Goal: Find specific page/section: Find specific page/section

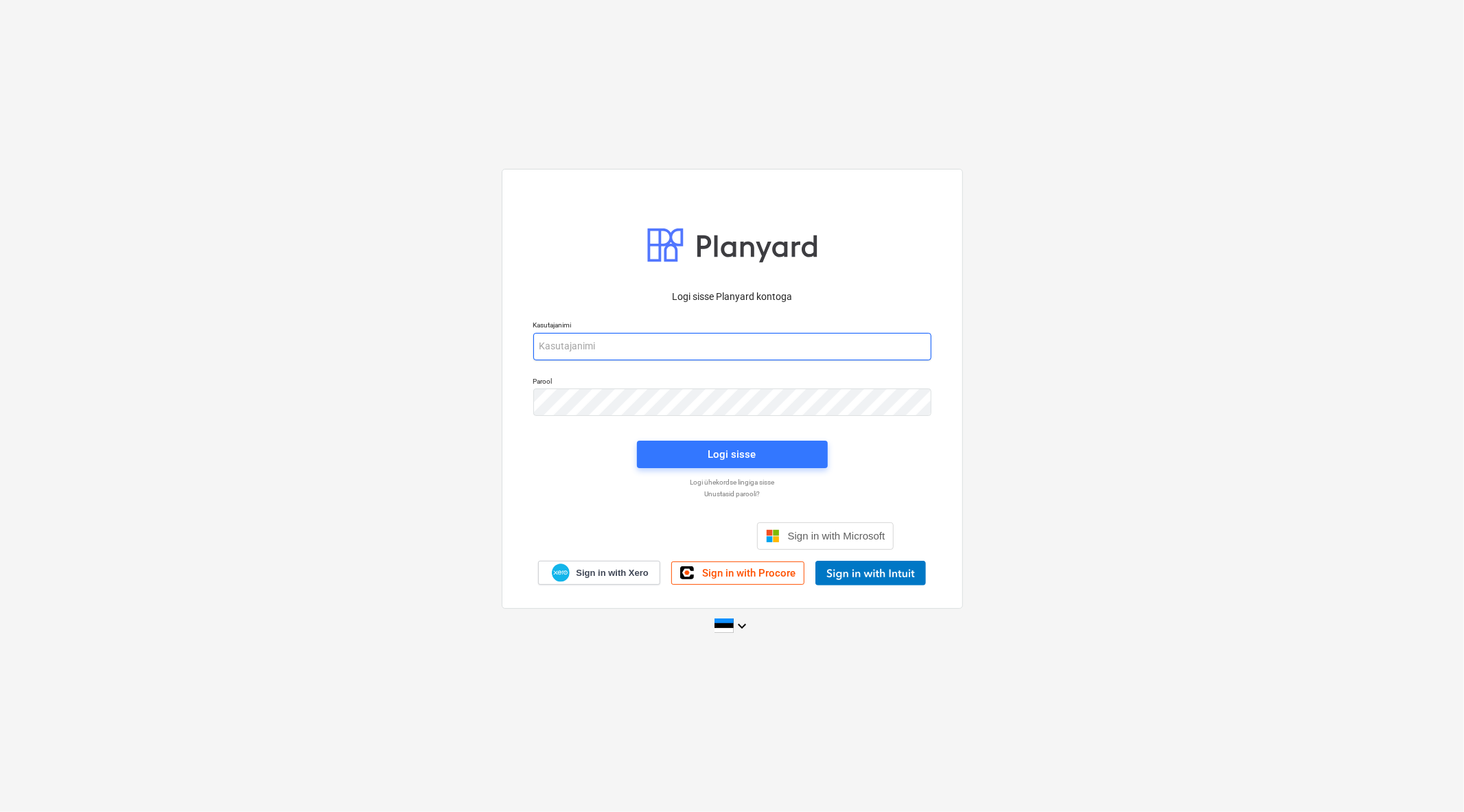
click at [626, 349] on input "email" at bounding box center [732, 346] width 398 height 27
type input "[PERSON_NAME][EMAIL_ADDRESS][DOMAIN_NAME]"
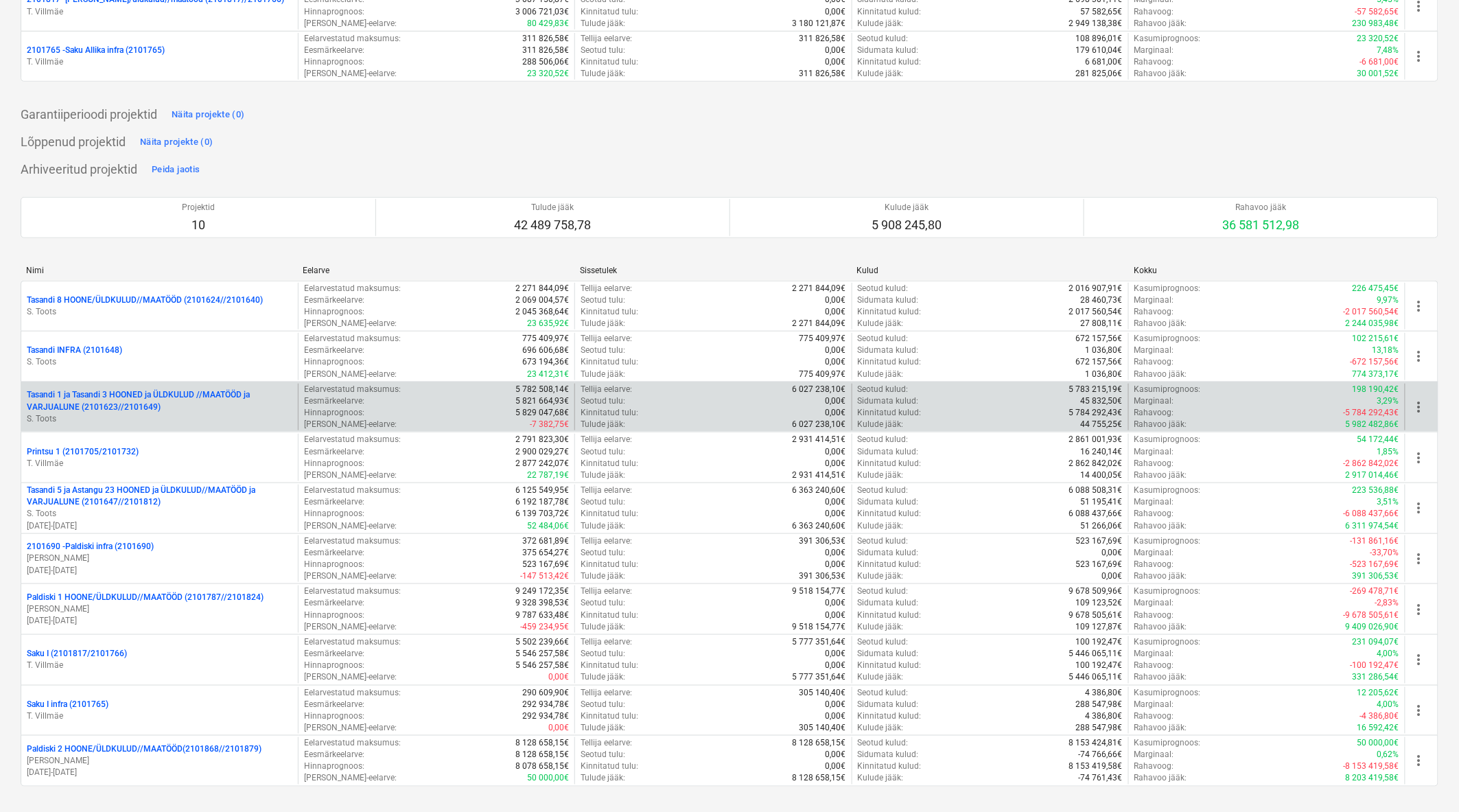
scroll to position [318, 0]
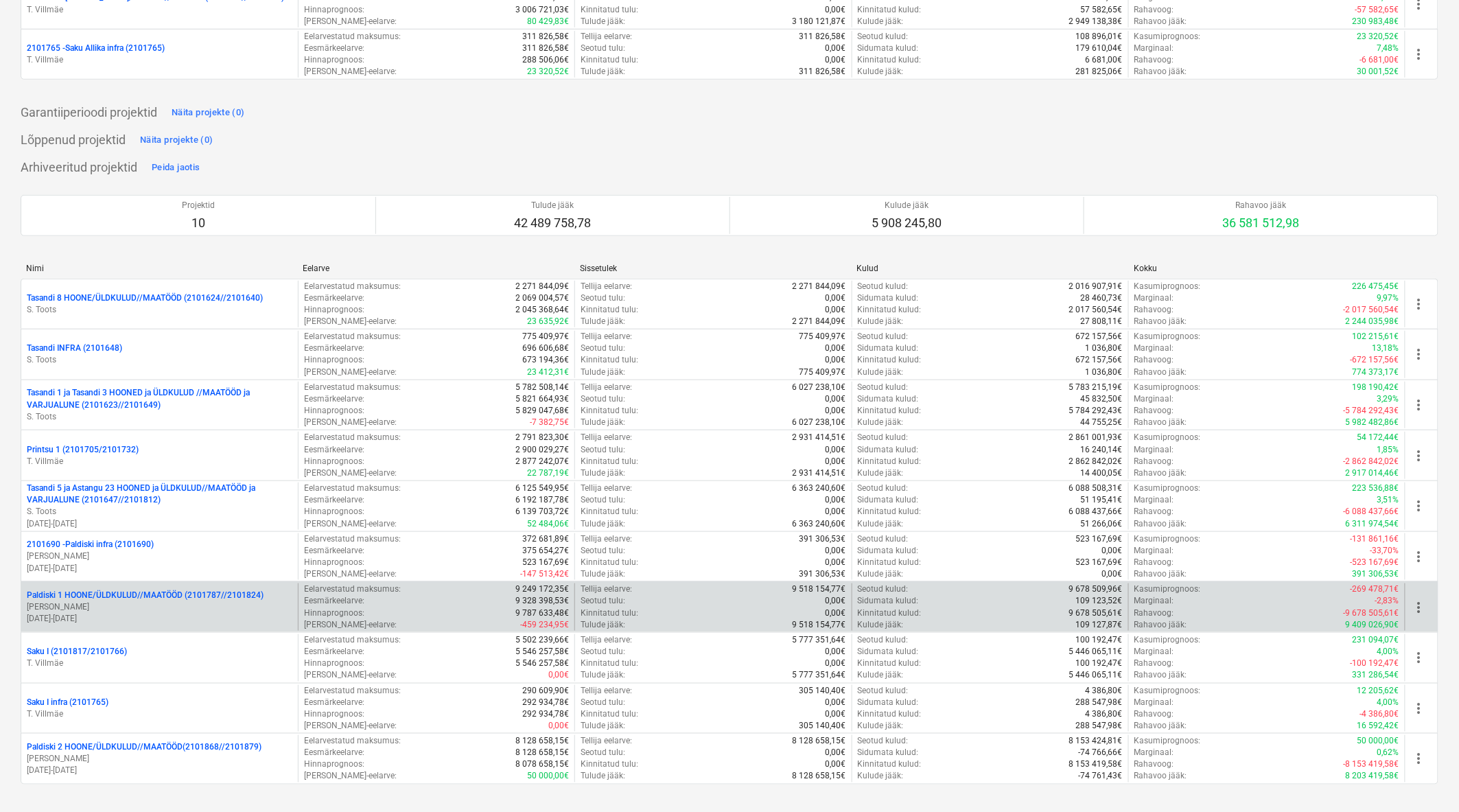
click at [151, 593] on p "Paldiski 1 HOONE/ÜLDKULUD//MAATÖÖD (2101787//2101824)" at bounding box center [145, 595] width 237 height 12
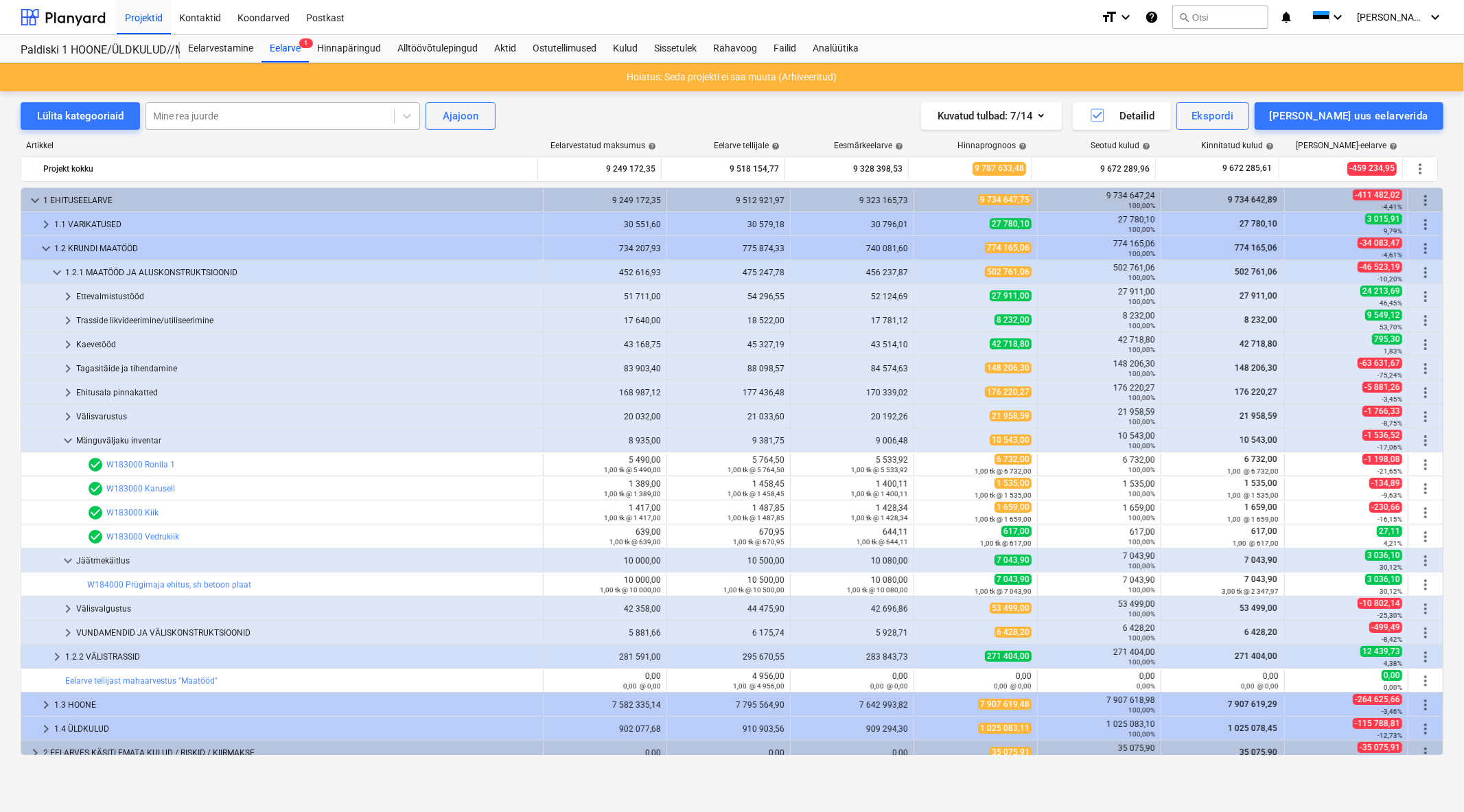
scroll to position [153, 0]
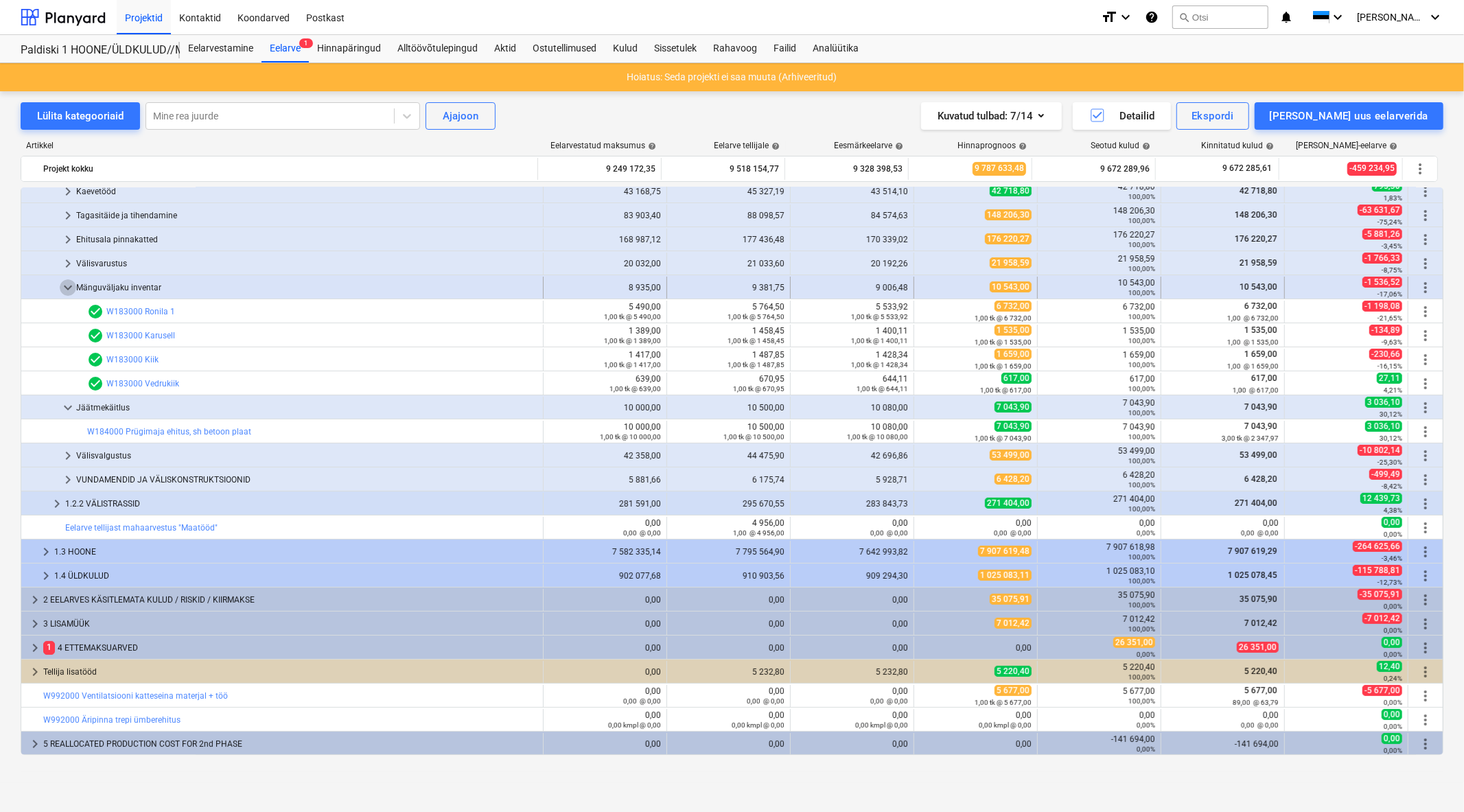
click at [67, 284] on span "keyboard_arrow_down" at bounding box center [68, 288] width 16 height 16
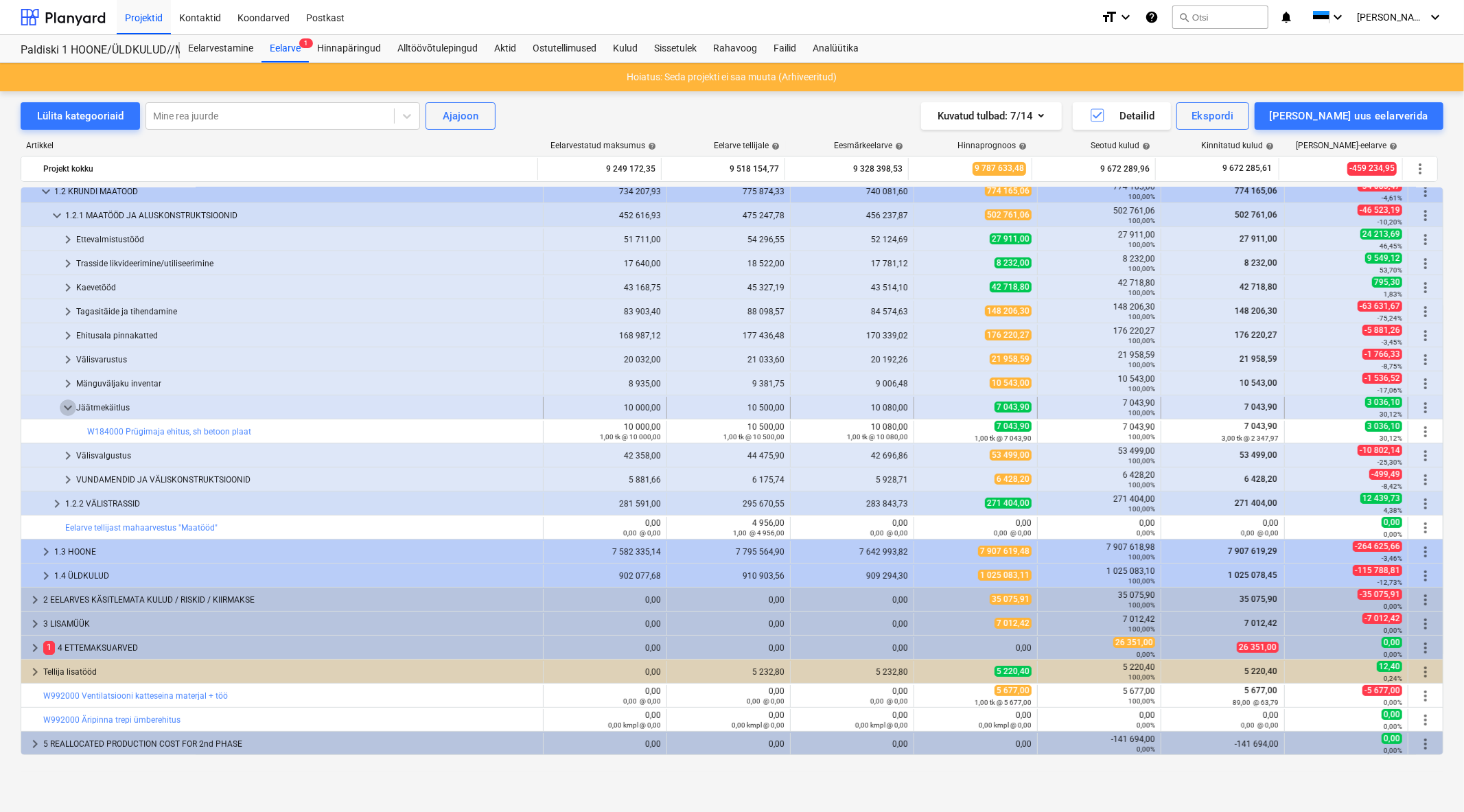
click at [67, 412] on span "keyboard_arrow_down" at bounding box center [68, 407] width 16 height 16
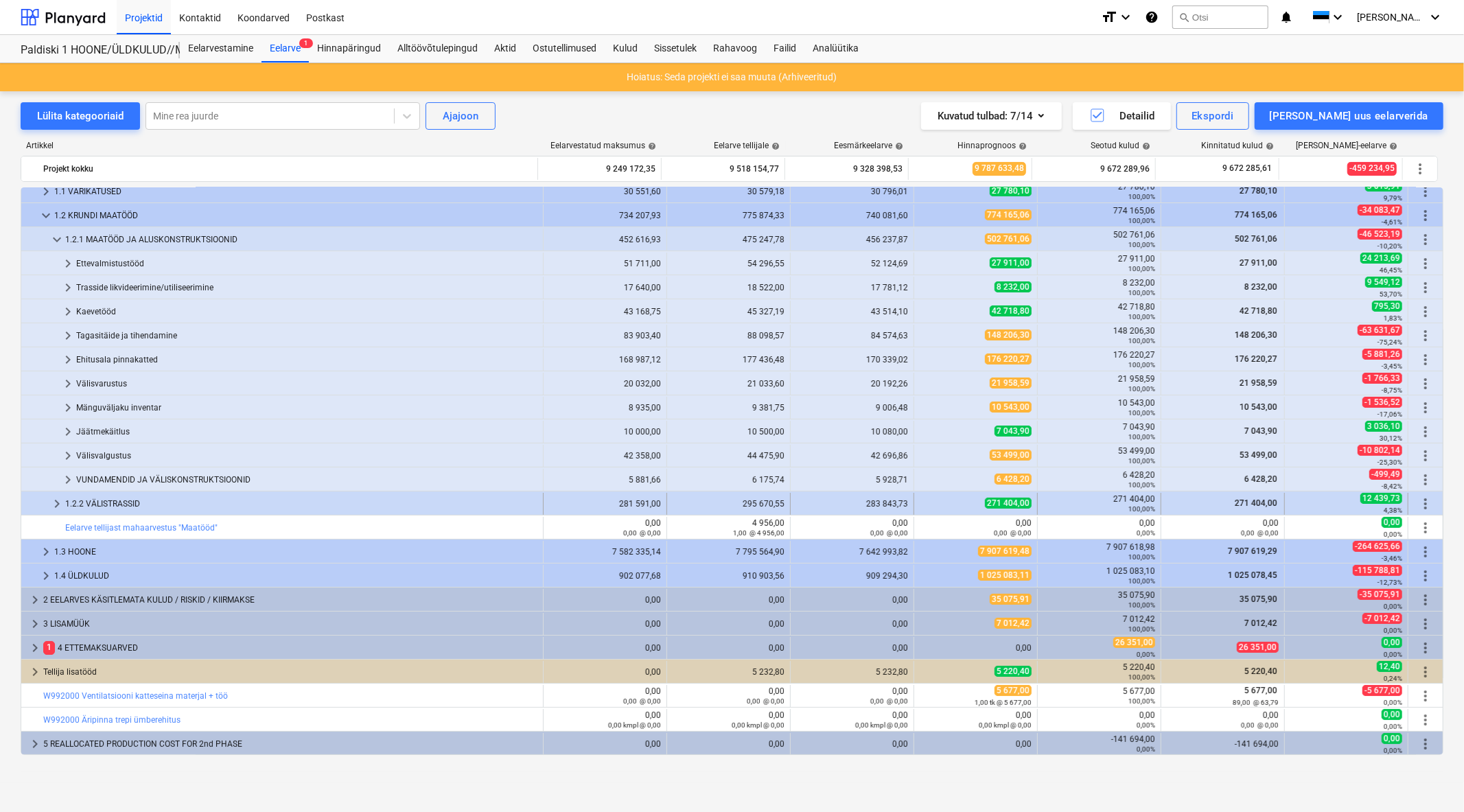
click at [53, 502] on span "keyboard_arrow_right" at bounding box center [57, 504] width 16 height 16
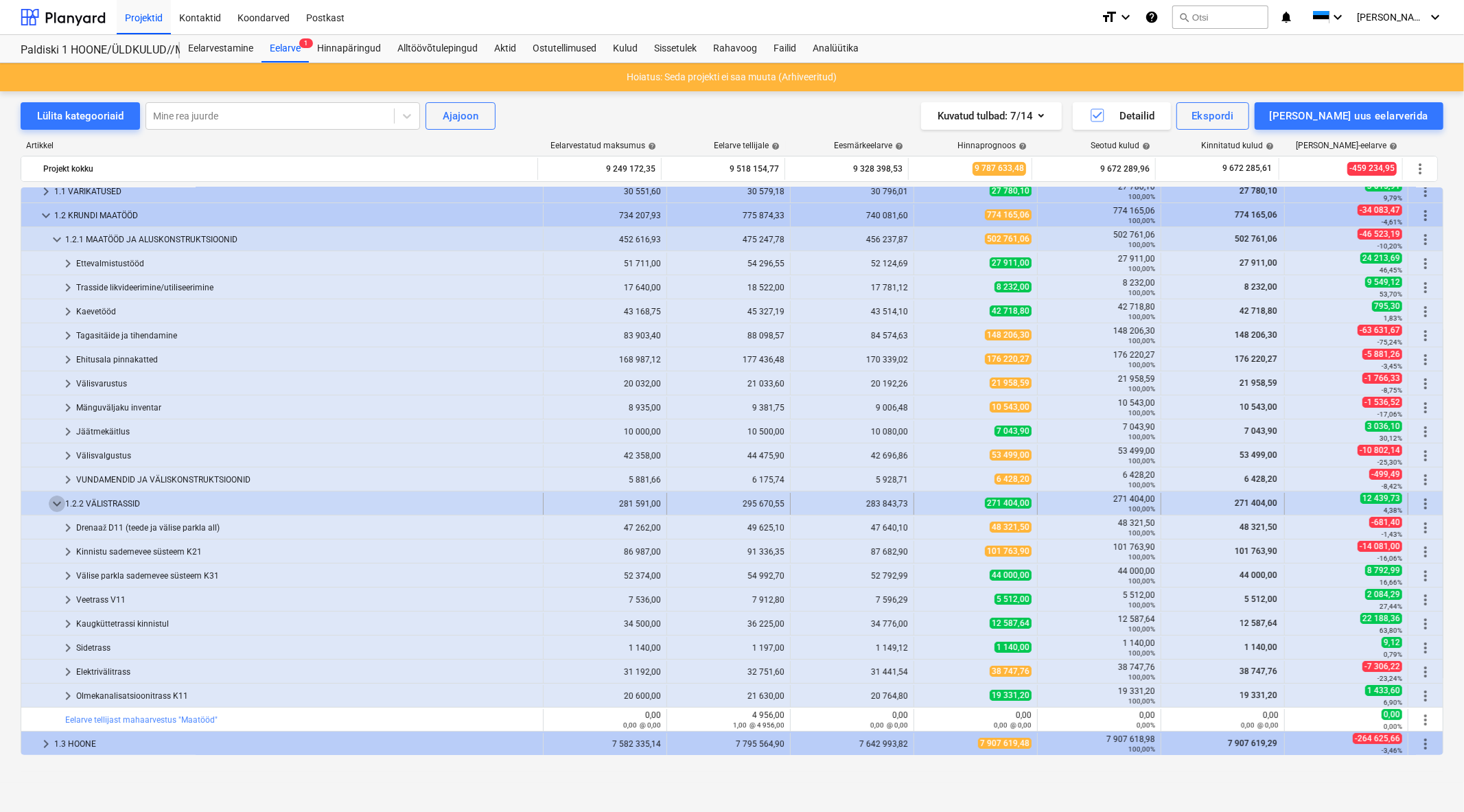
click at [52, 505] on span "keyboard_arrow_down" at bounding box center [57, 504] width 16 height 16
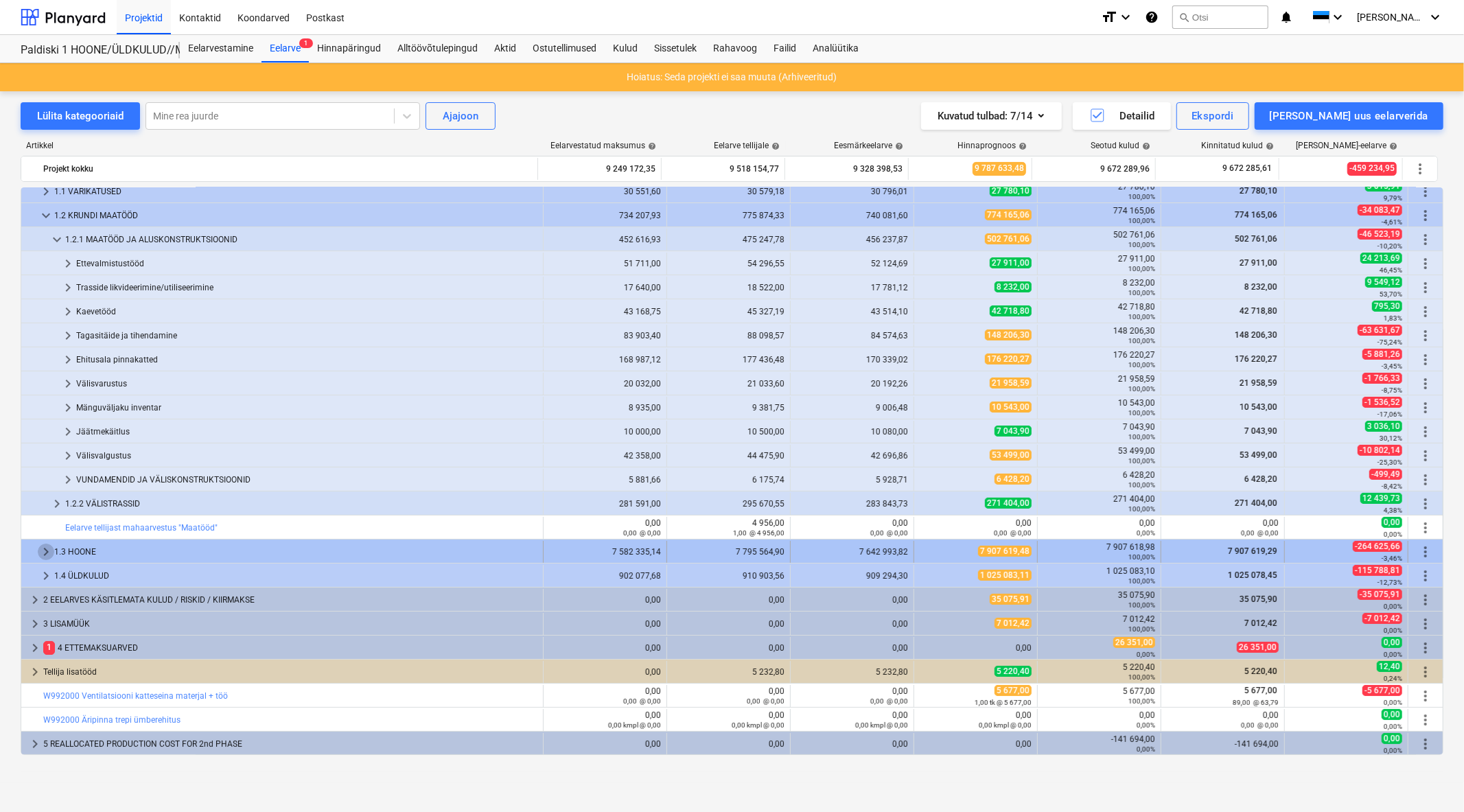
click at [43, 547] on span "keyboard_arrow_right" at bounding box center [46, 551] width 16 height 16
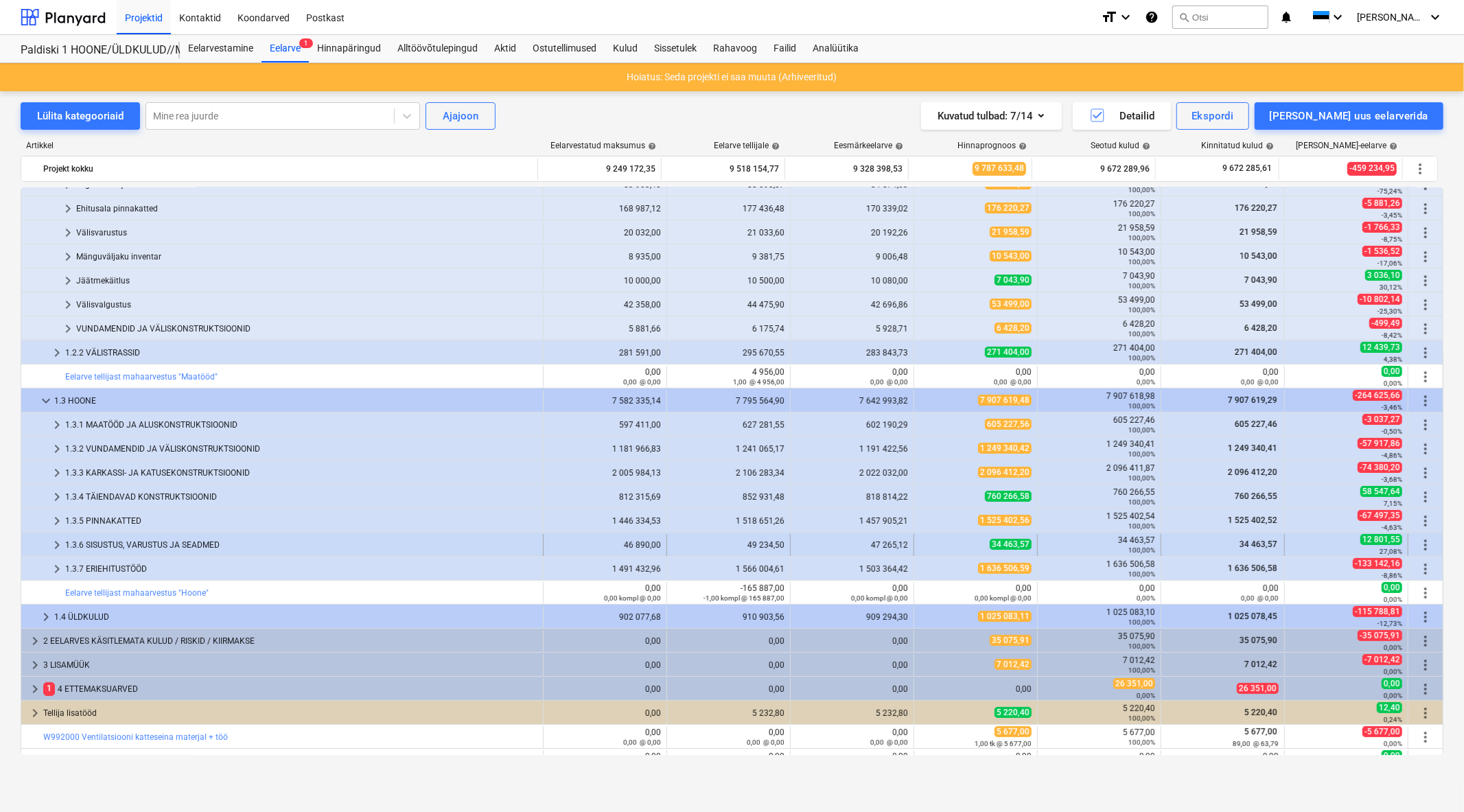
scroll to position [186, 0]
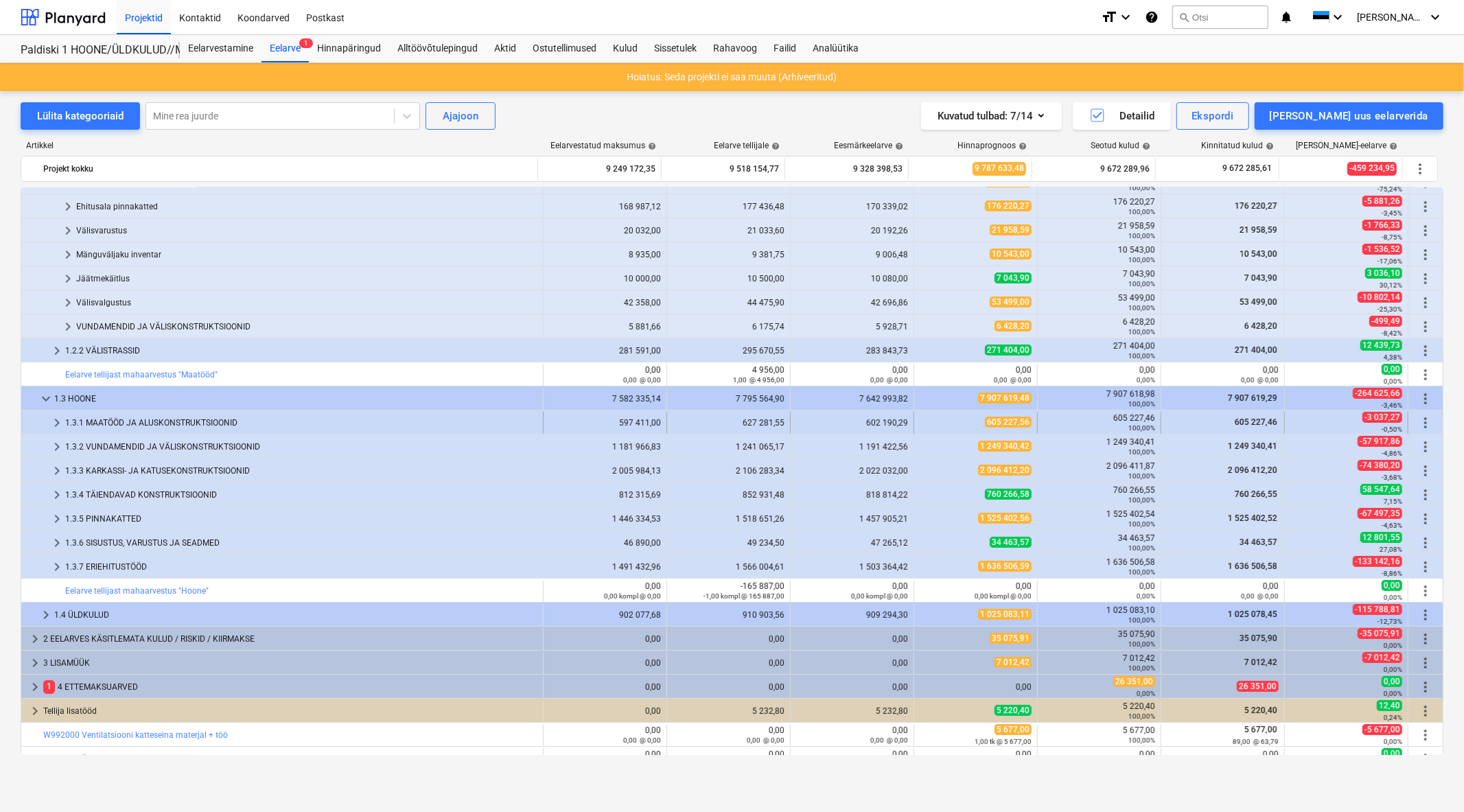
click at [58, 422] on span "keyboard_arrow_right" at bounding box center [57, 423] width 16 height 16
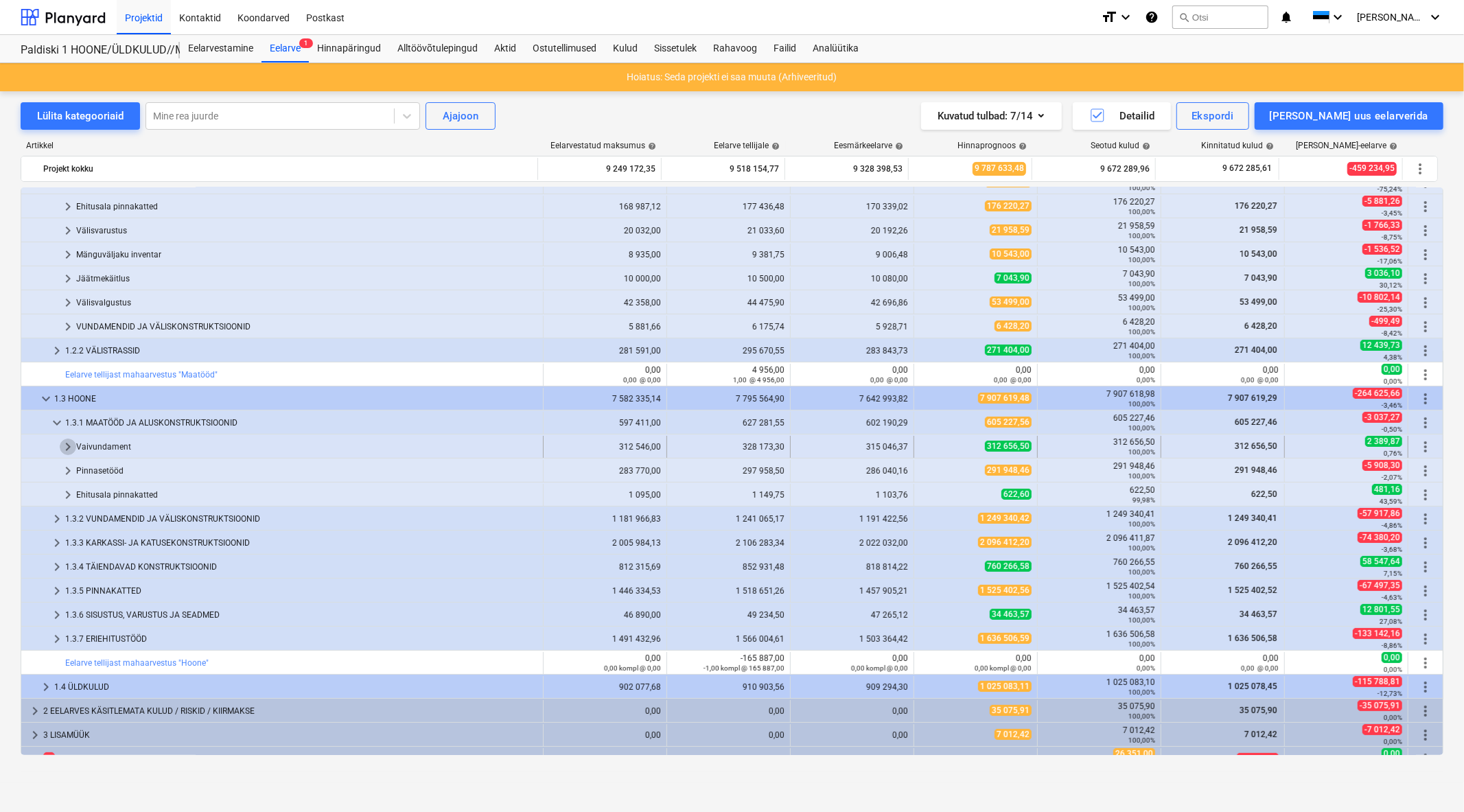
click at [68, 452] on span "keyboard_arrow_right" at bounding box center [68, 447] width 16 height 16
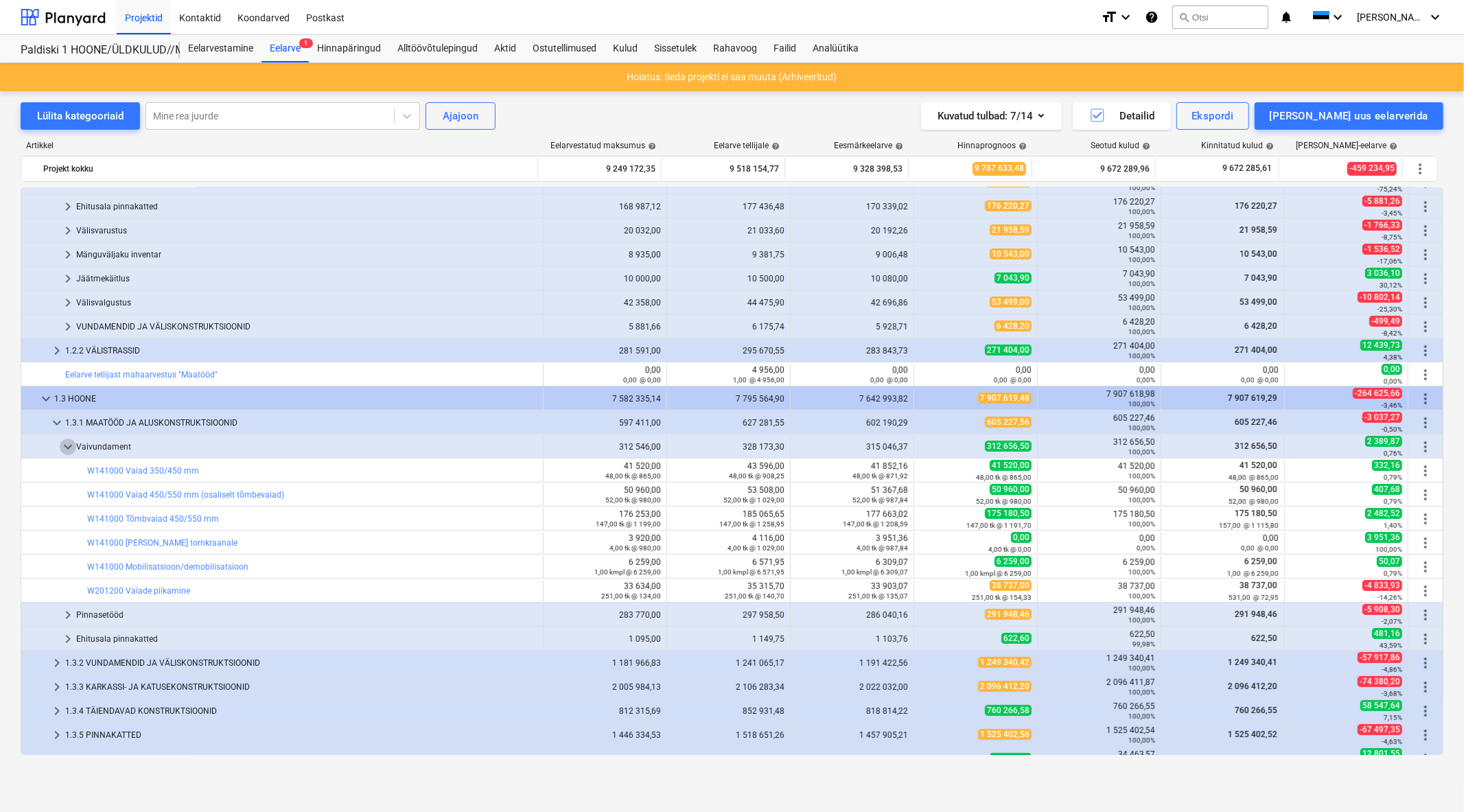
click at [68, 452] on span "keyboard_arrow_down" at bounding box center [68, 447] width 16 height 16
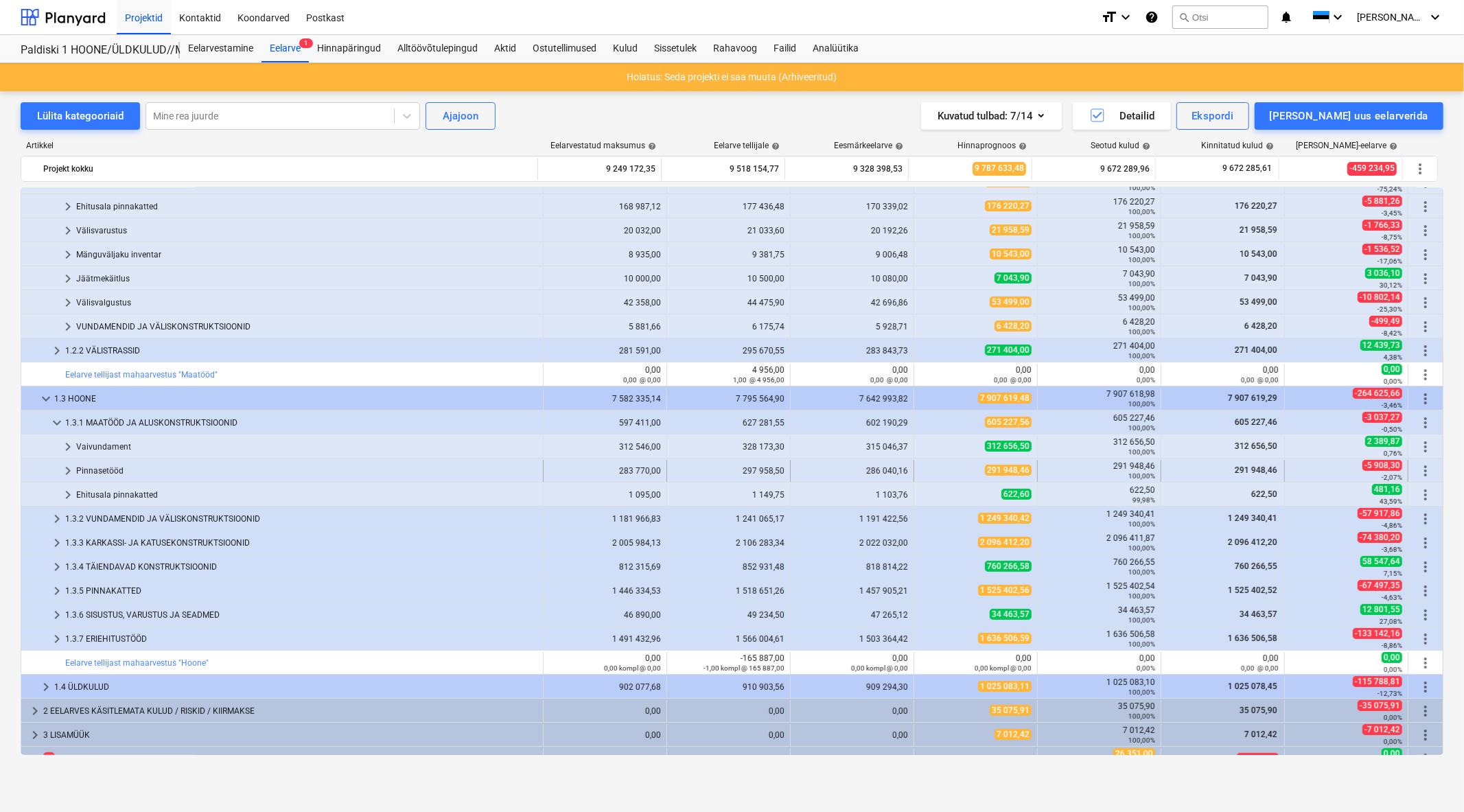
click at [66, 474] on span "keyboard_arrow_right" at bounding box center [68, 471] width 16 height 16
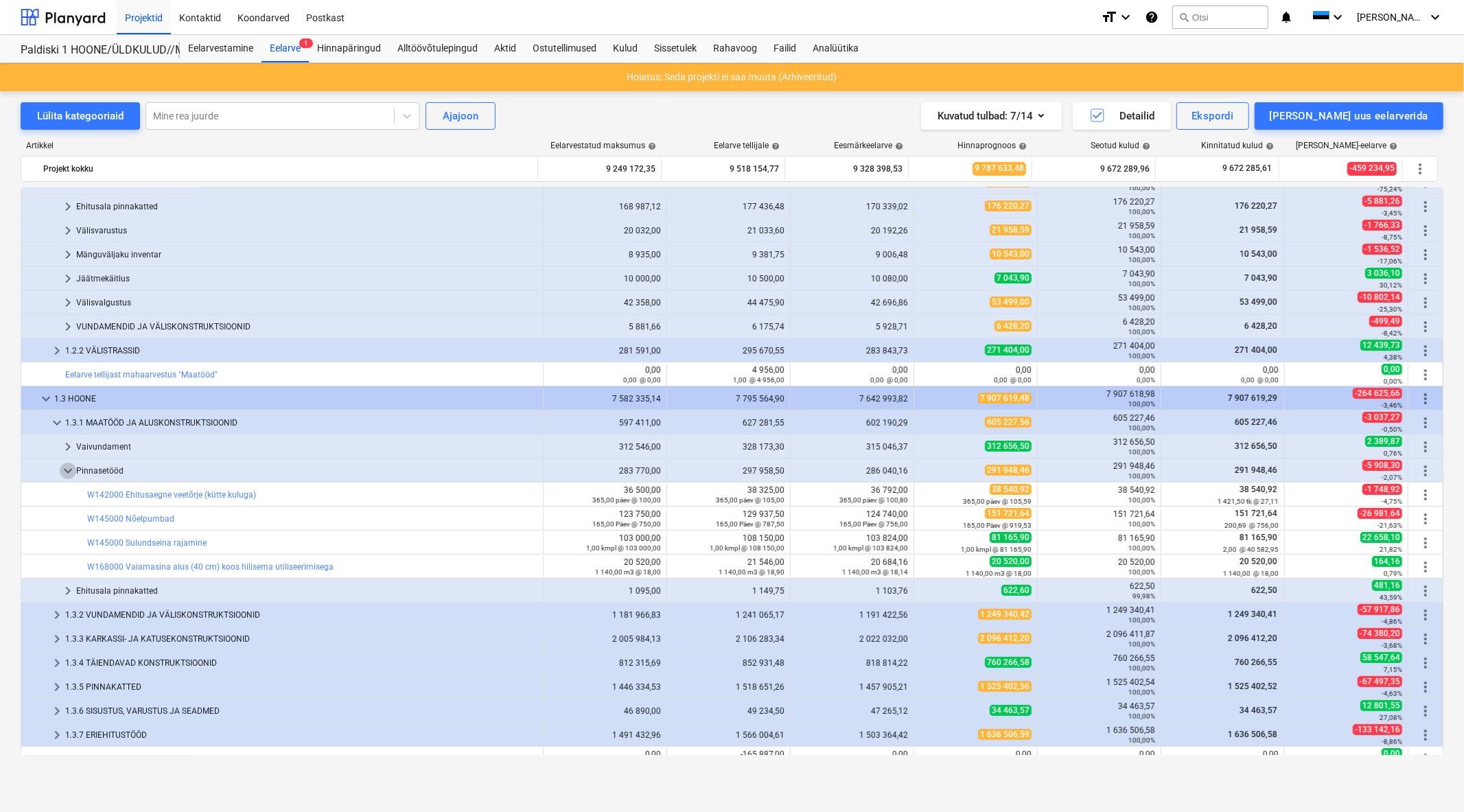
click at [66, 472] on span "keyboard_arrow_down" at bounding box center [68, 471] width 16 height 16
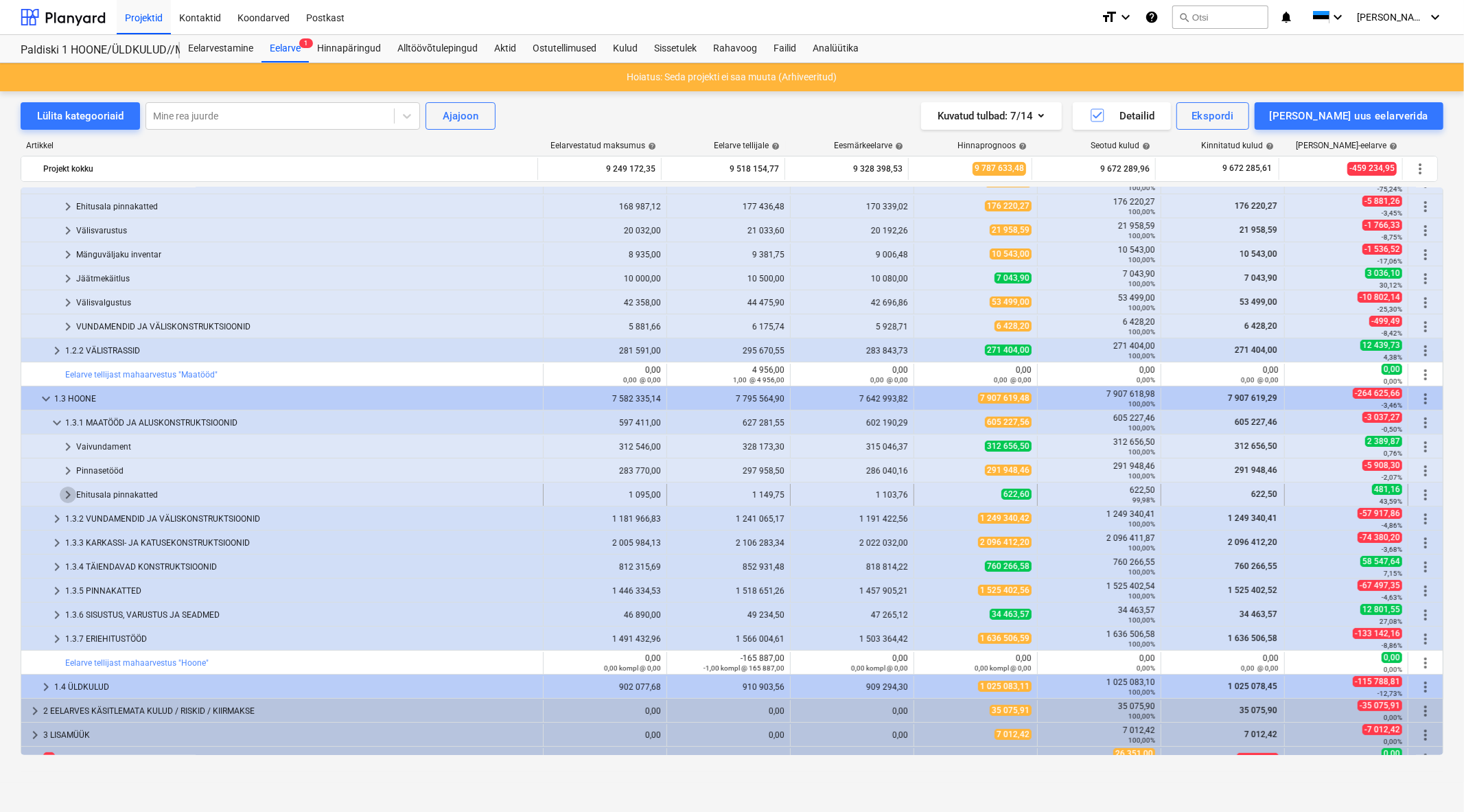
click at [66, 488] on span "keyboard_arrow_right" at bounding box center [68, 495] width 16 height 16
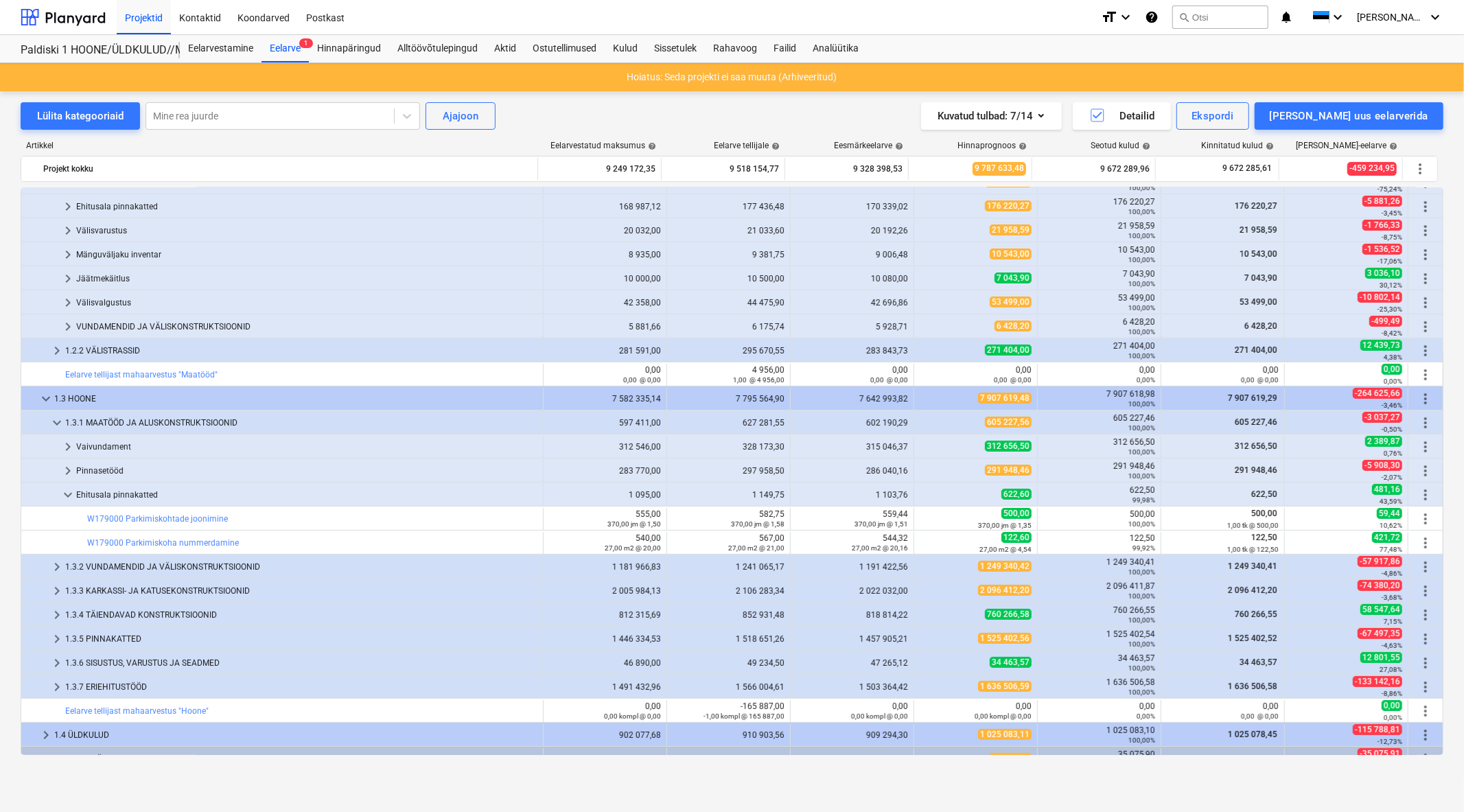
click at [66, 488] on span "keyboard_arrow_down" at bounding box center [68, 495] width 16 height 16
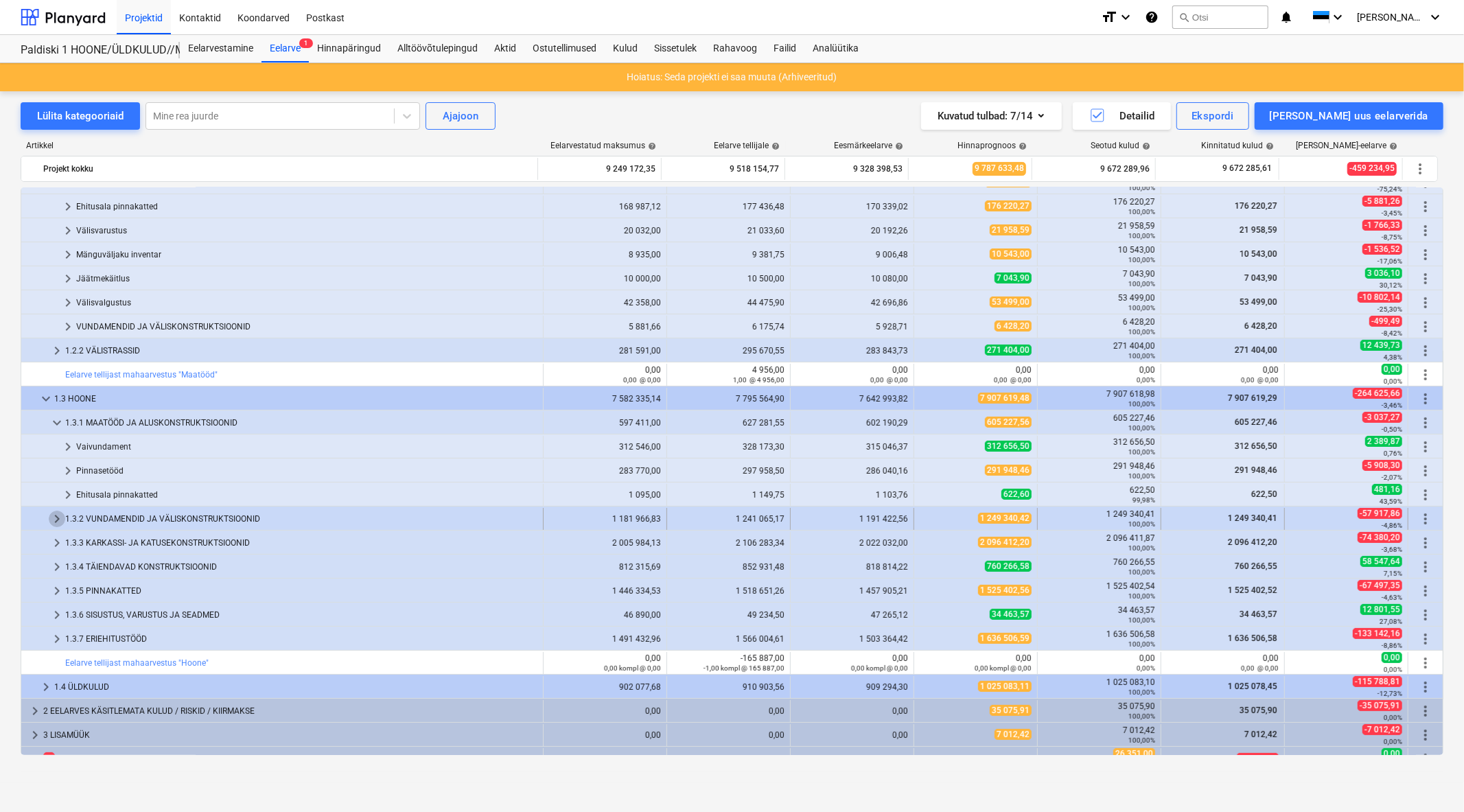
click at [53, 516] on span "keyboard_arrow_right" at bounding box center [57, 519] width 16 height 16
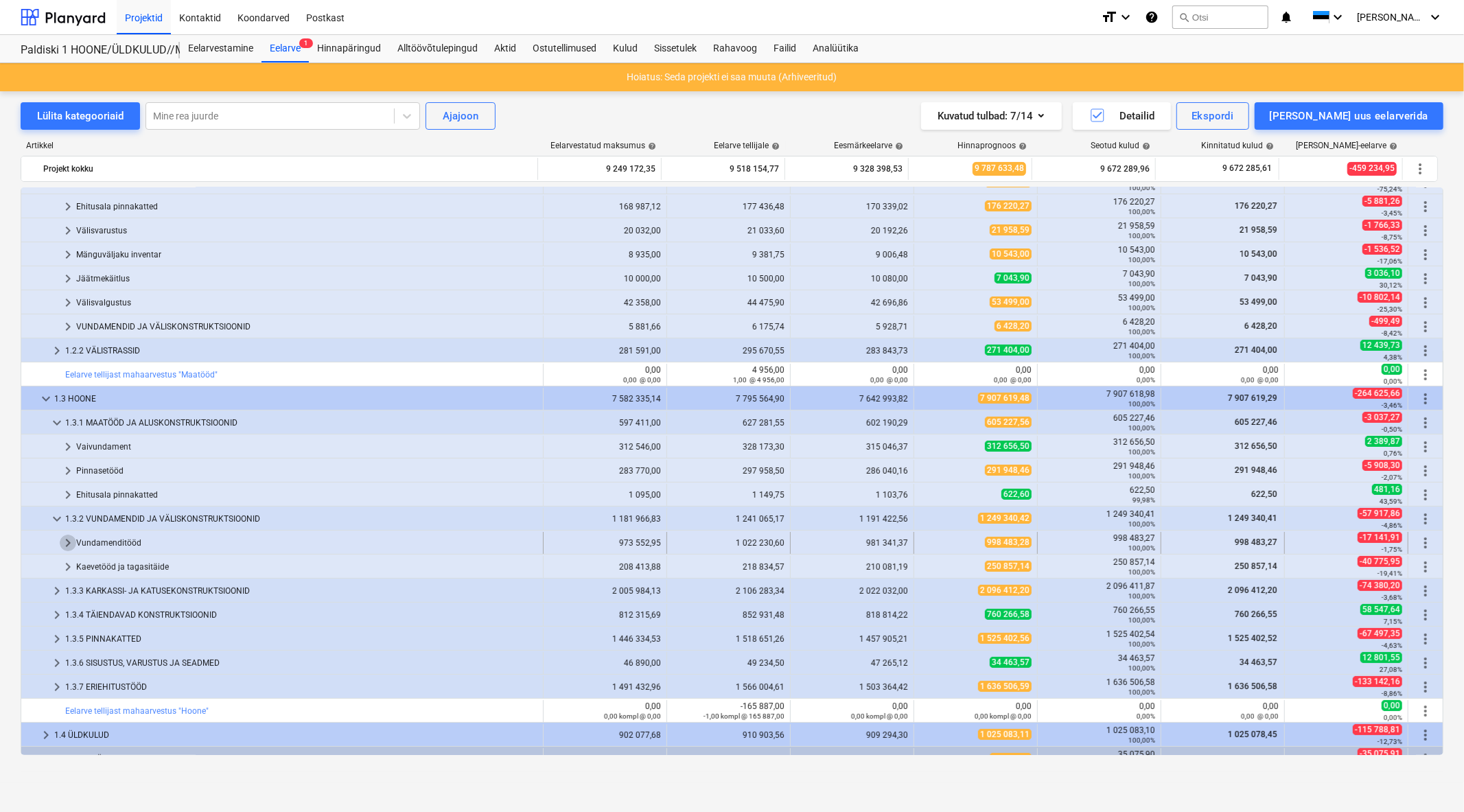
click at [62, 538] on span "keyboard_arrow_right" at bounding box center [68, 543] width 16 height 16
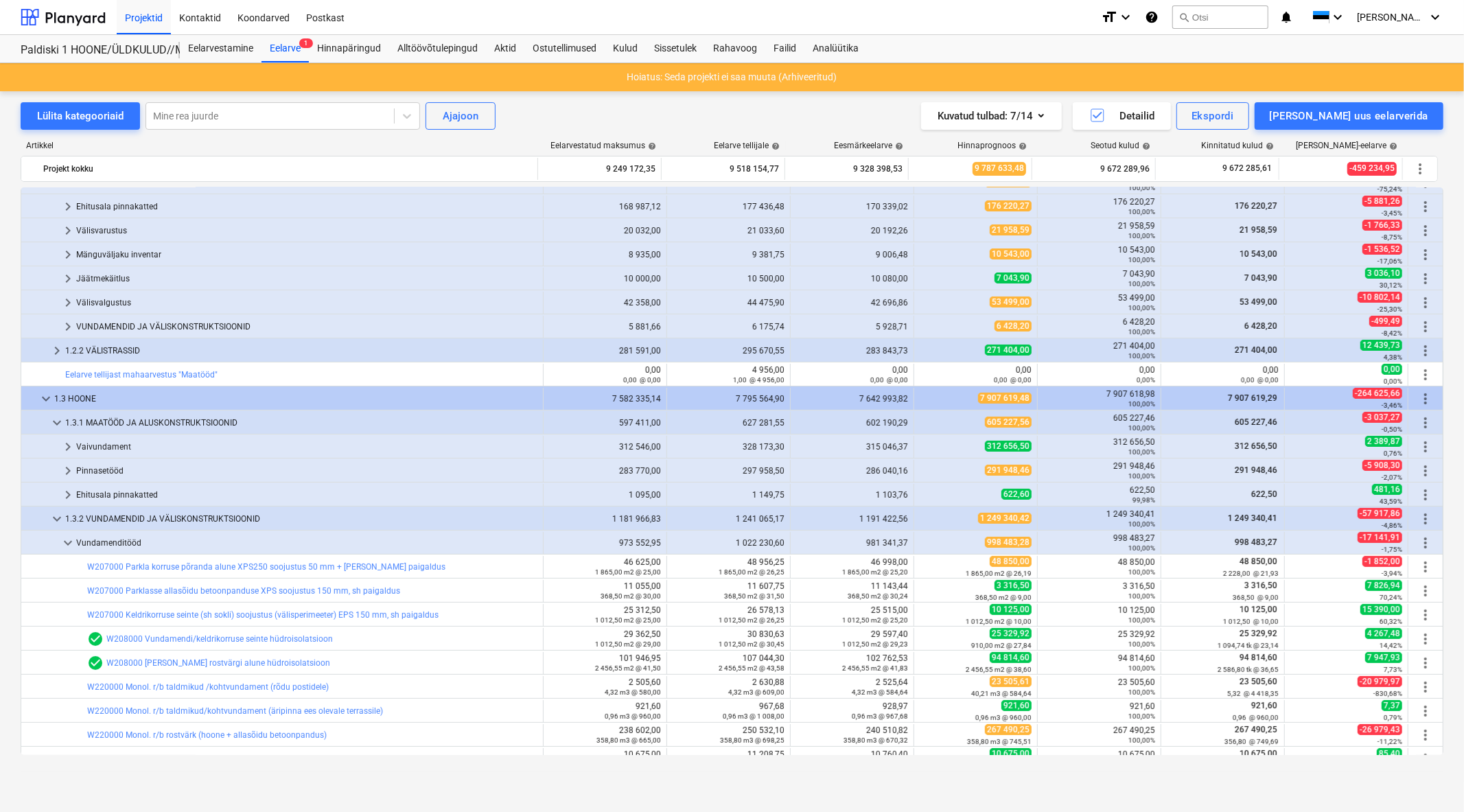
click at [62, 538] on span "keyboard_arrow_down" at bounding box center [68, 543] width 16 height 16
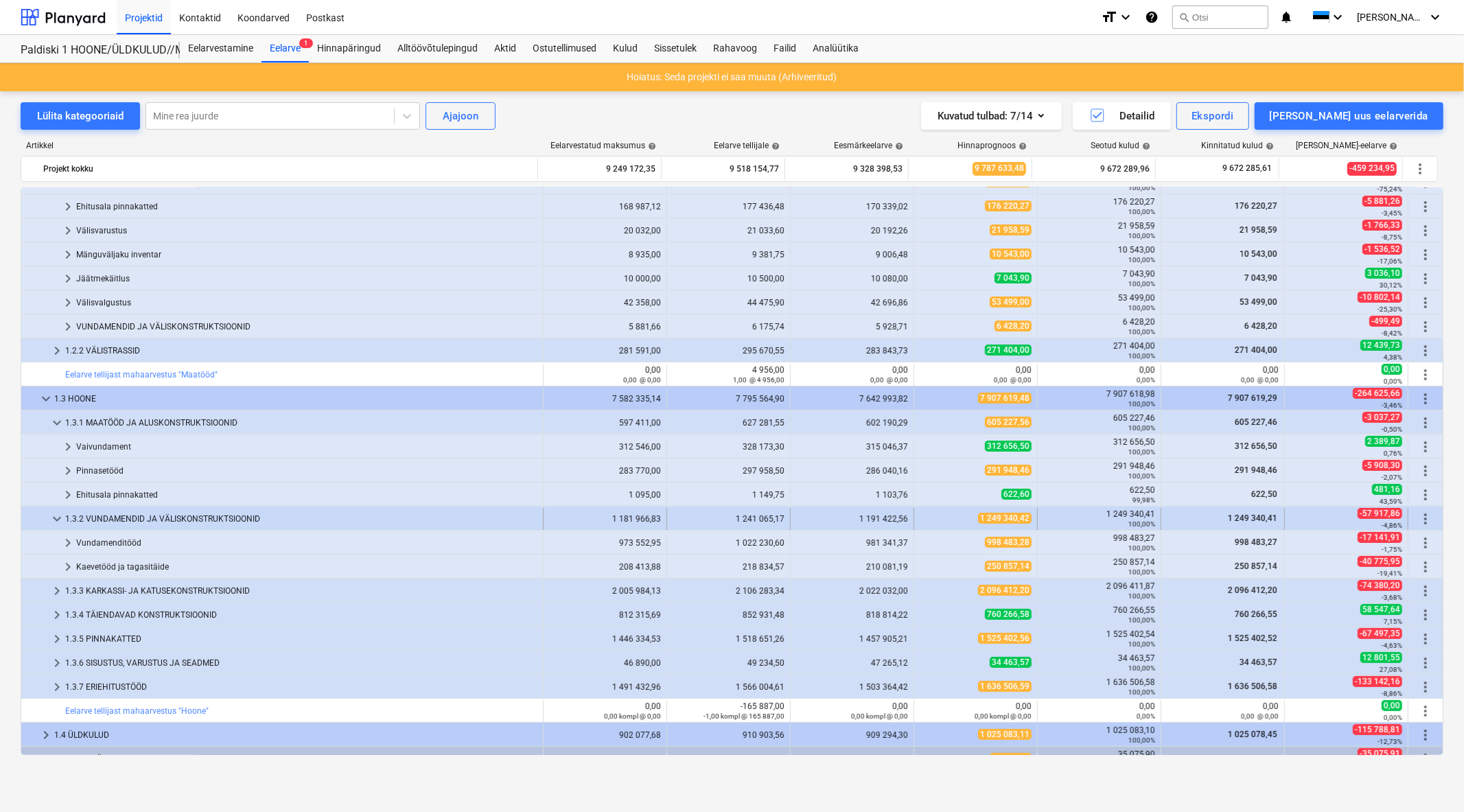
click at [57, 518] on span "keyboard_arrow_down" at bounding box center [57, 519] width 16 height 16
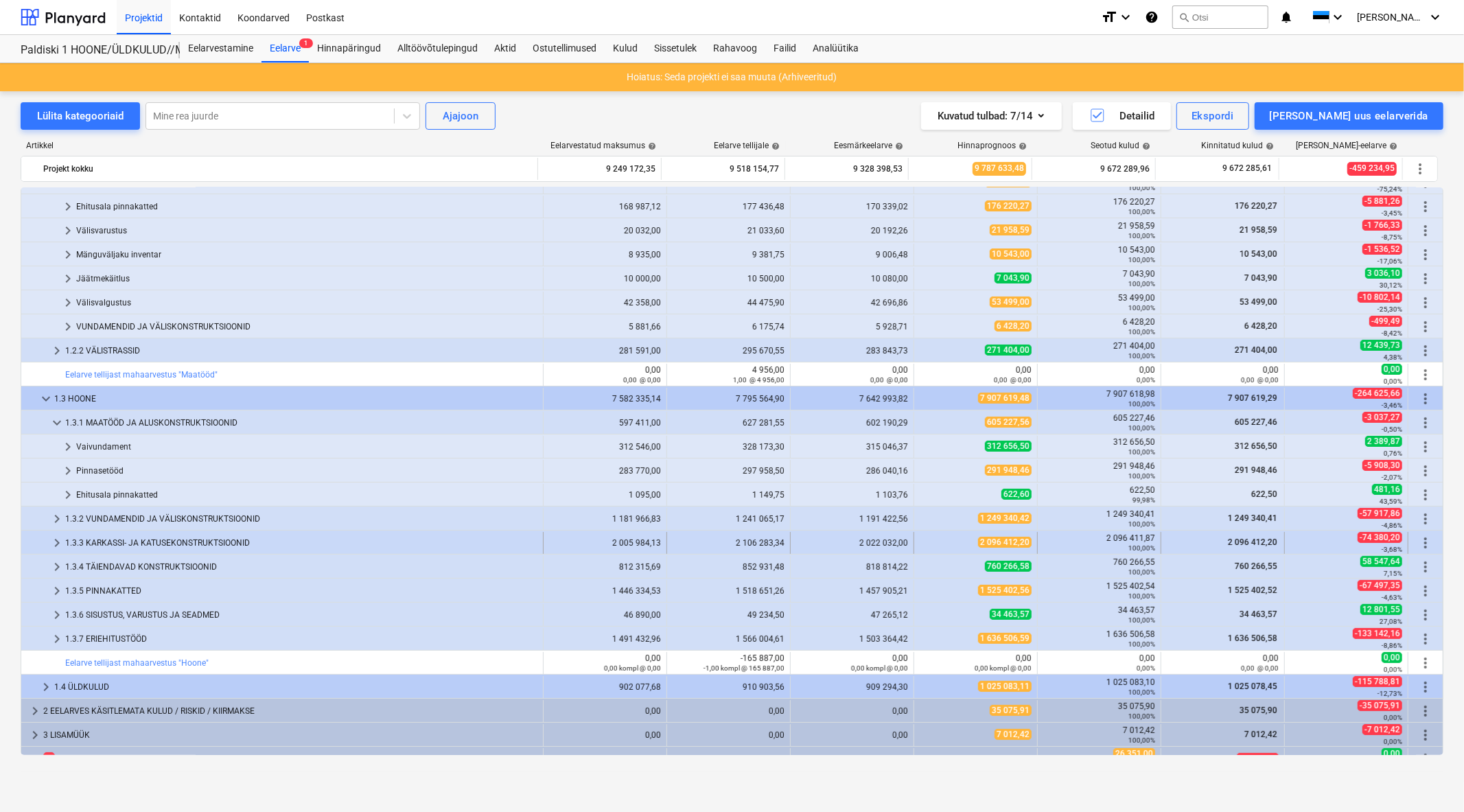
click at [53, 540] on span "keyboard_arrow_right" at bounding box center [57, 543] width 16 height 16
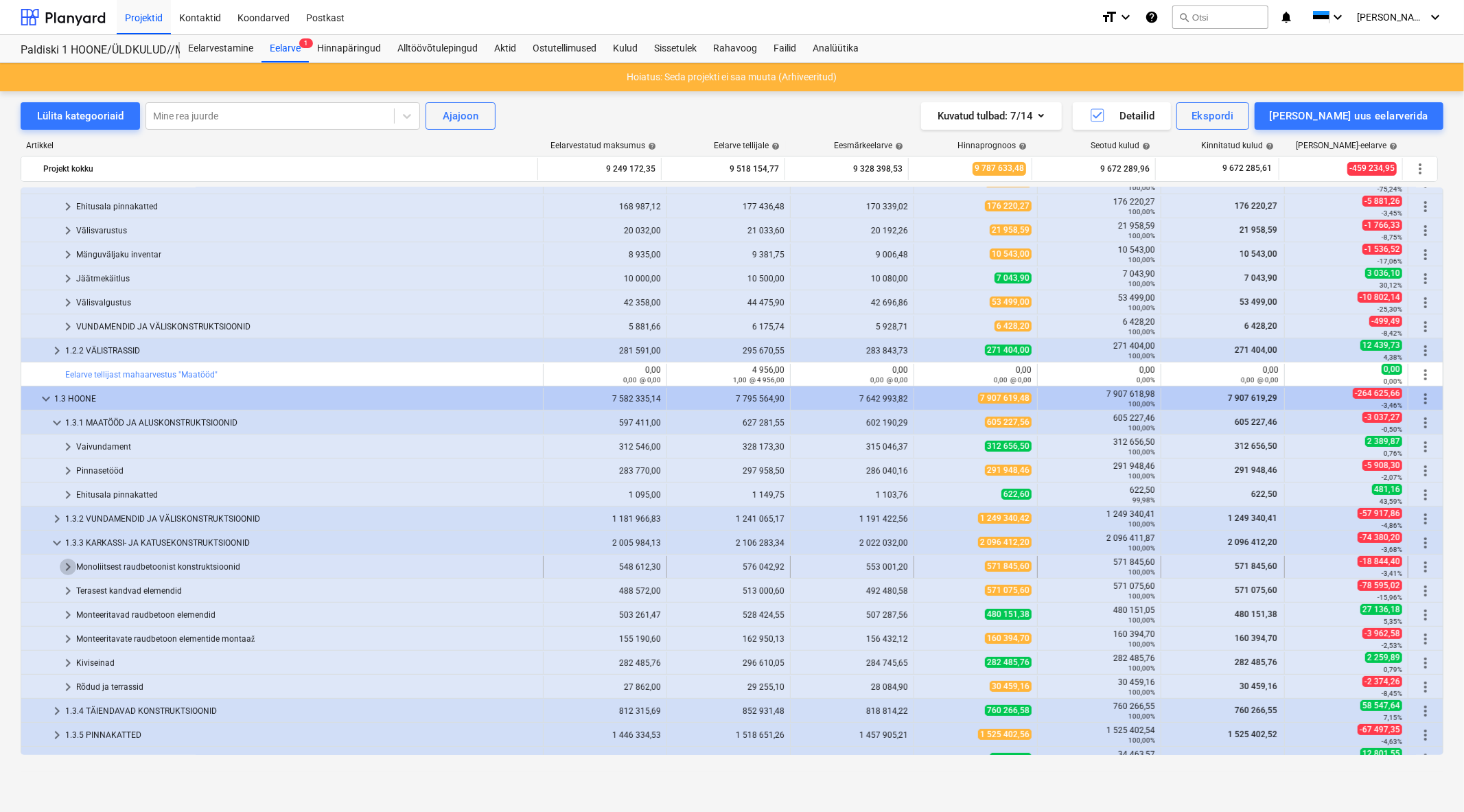
click at [64, 563] on span "keyboard_arrow_right" at bounding box center [68, 567] width 16 height 16
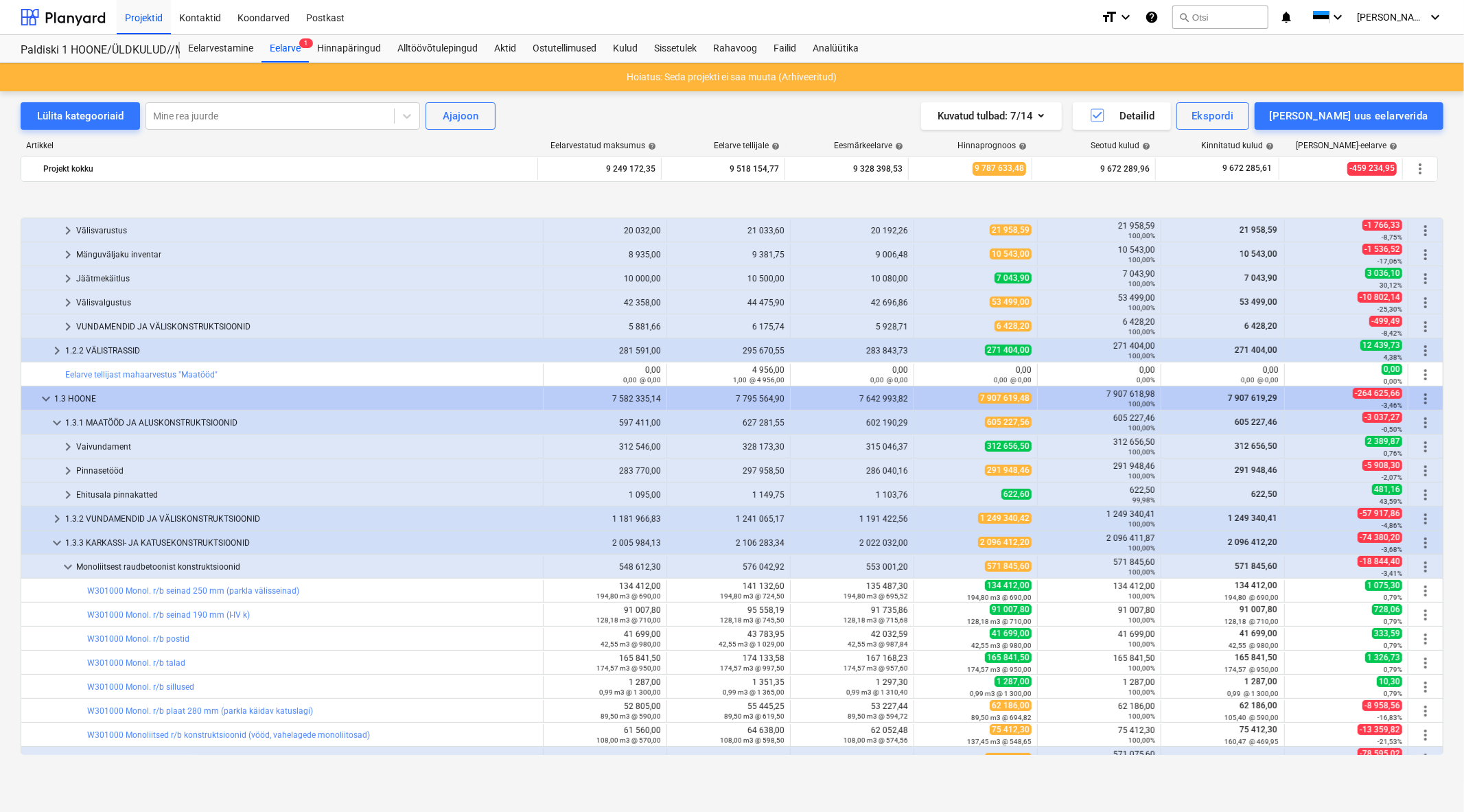
scroll to position [262, 0]
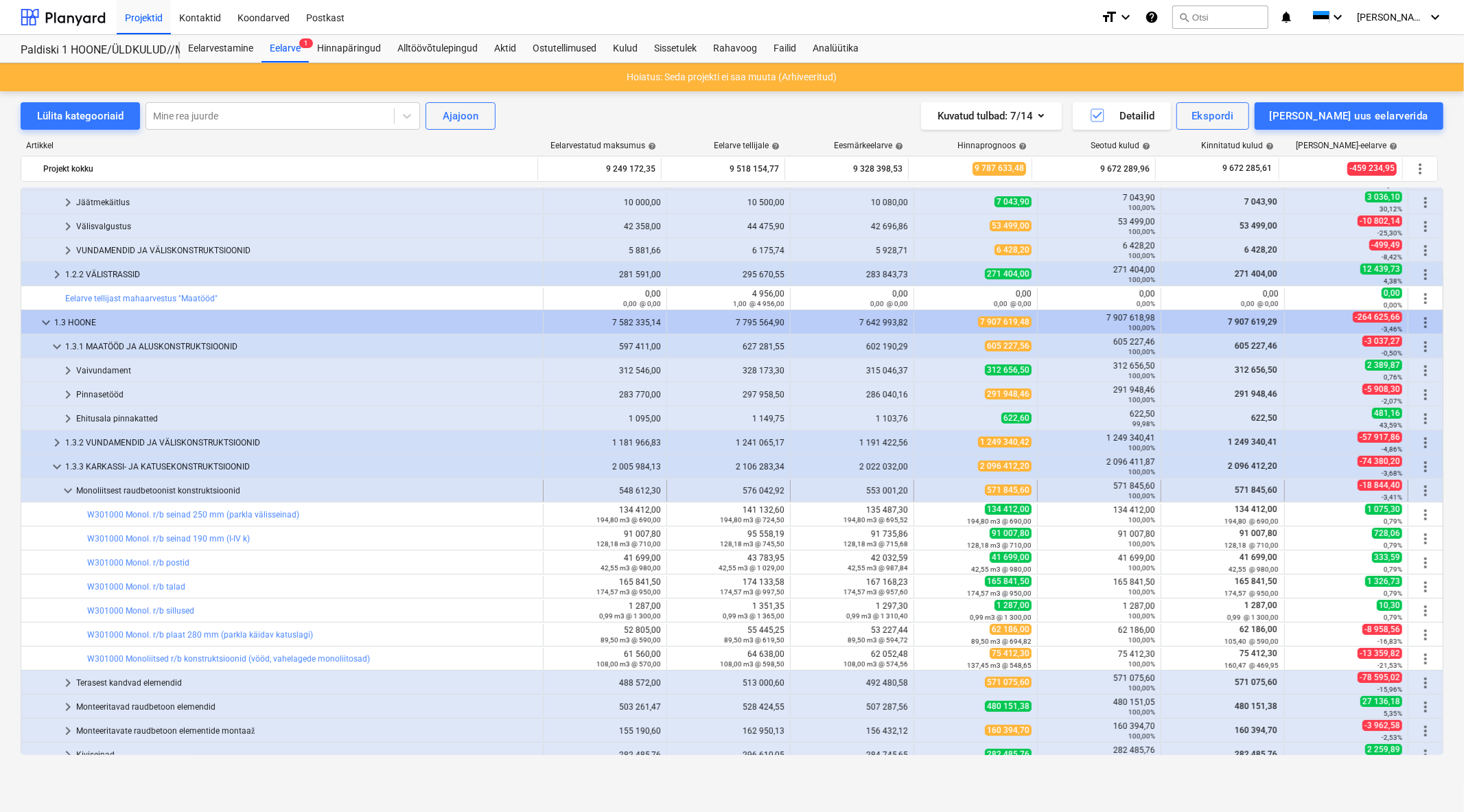
click at [63, 491] on span "keyboard_arrow_down" at bounding box center [68, 490] width 16 height 16
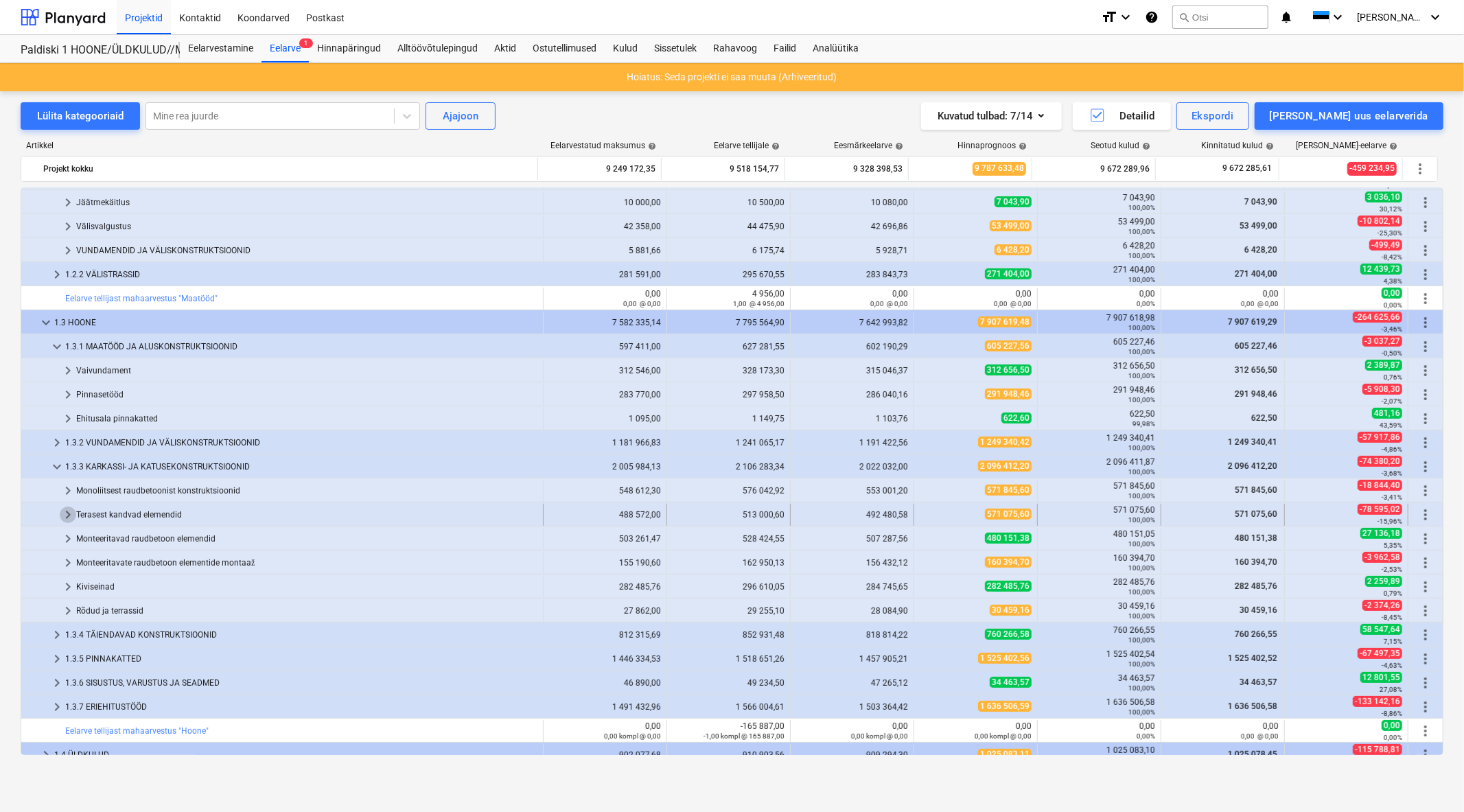
click at [66, 513] on span "keyboard_arrow_right" at bounding box center [68, 515] width 16 height 16
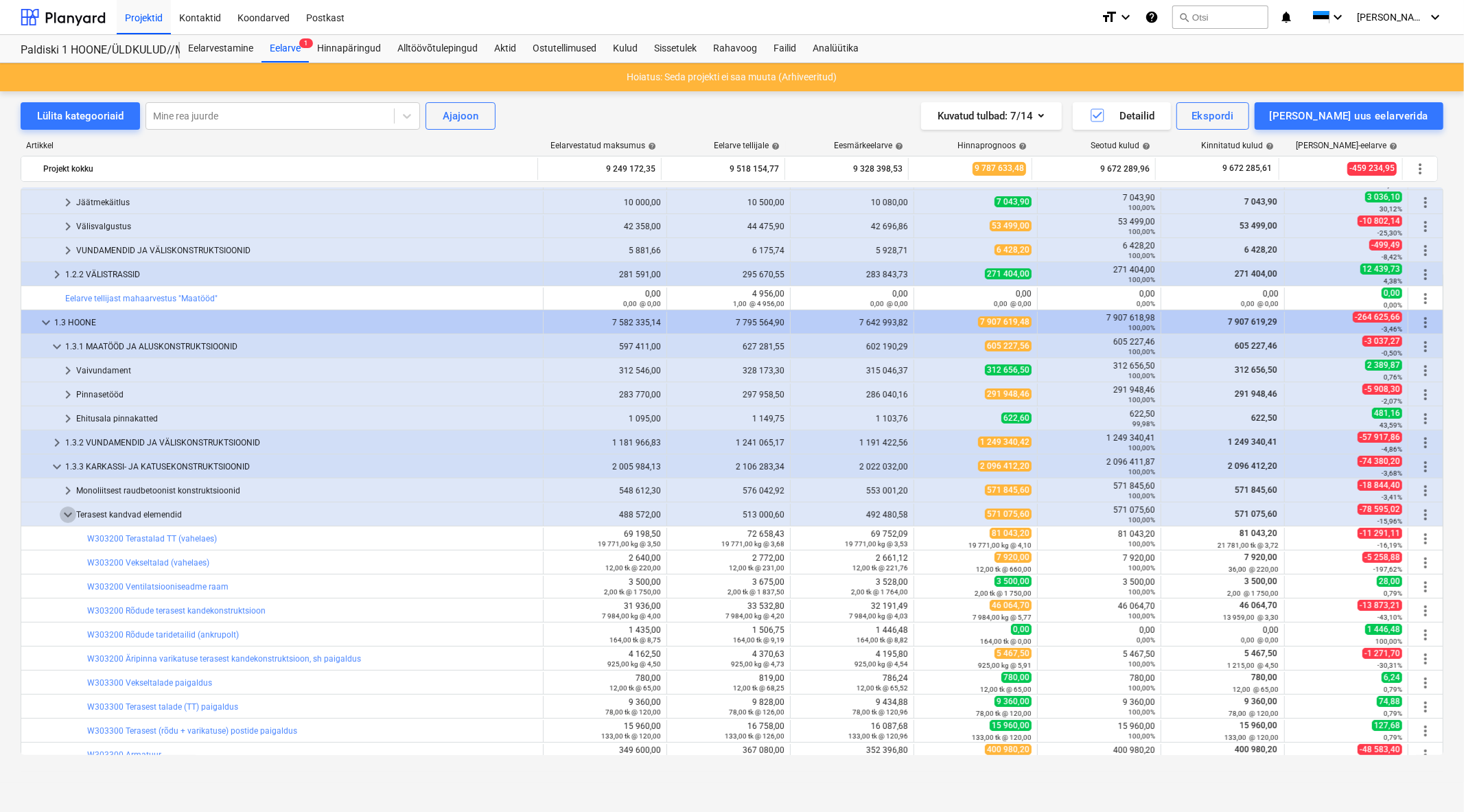
click at [66, 513] on span "keyboard_arrow_down" at bounding box center [68, 515] width 16 height 16
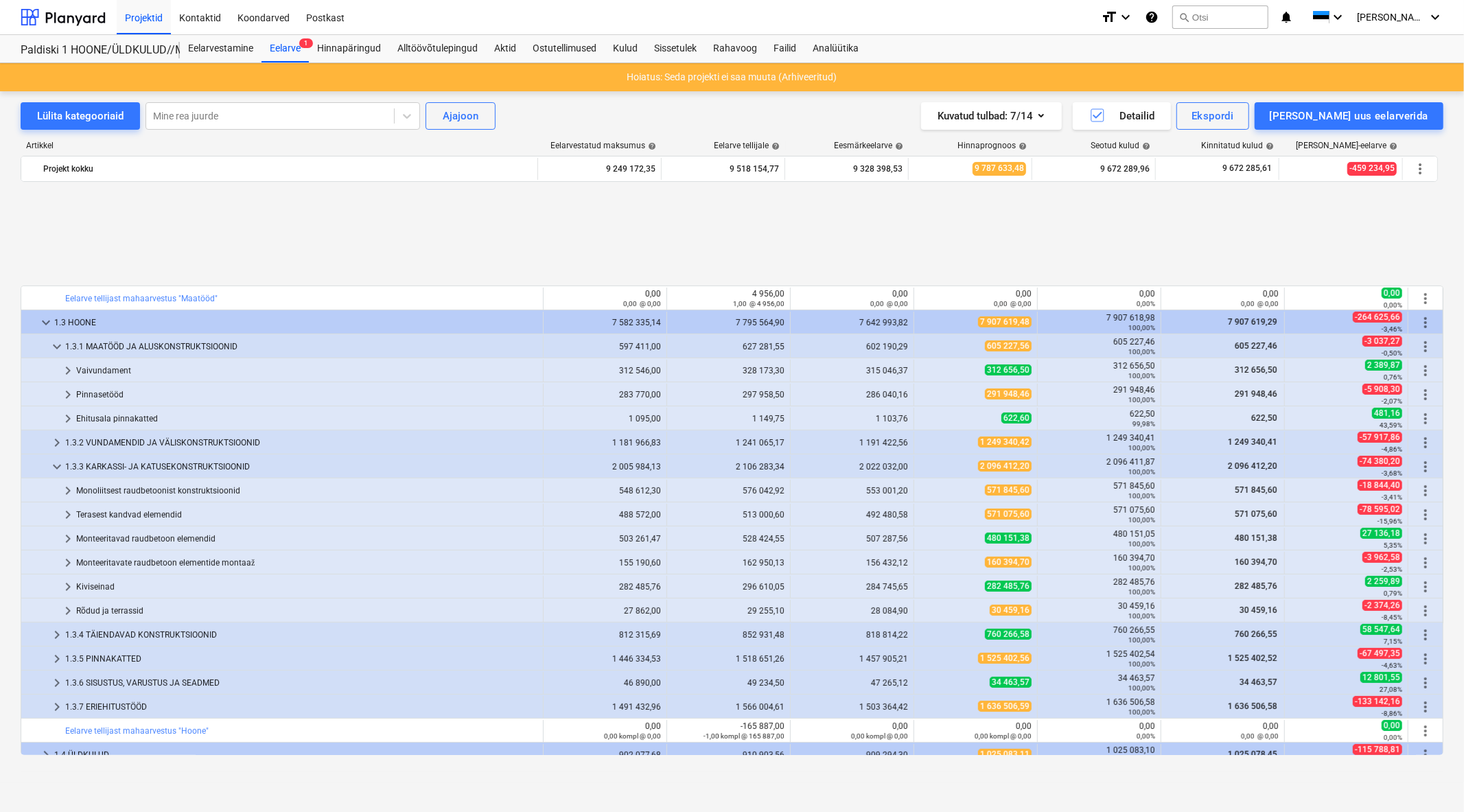
scroll to position [415, 0]
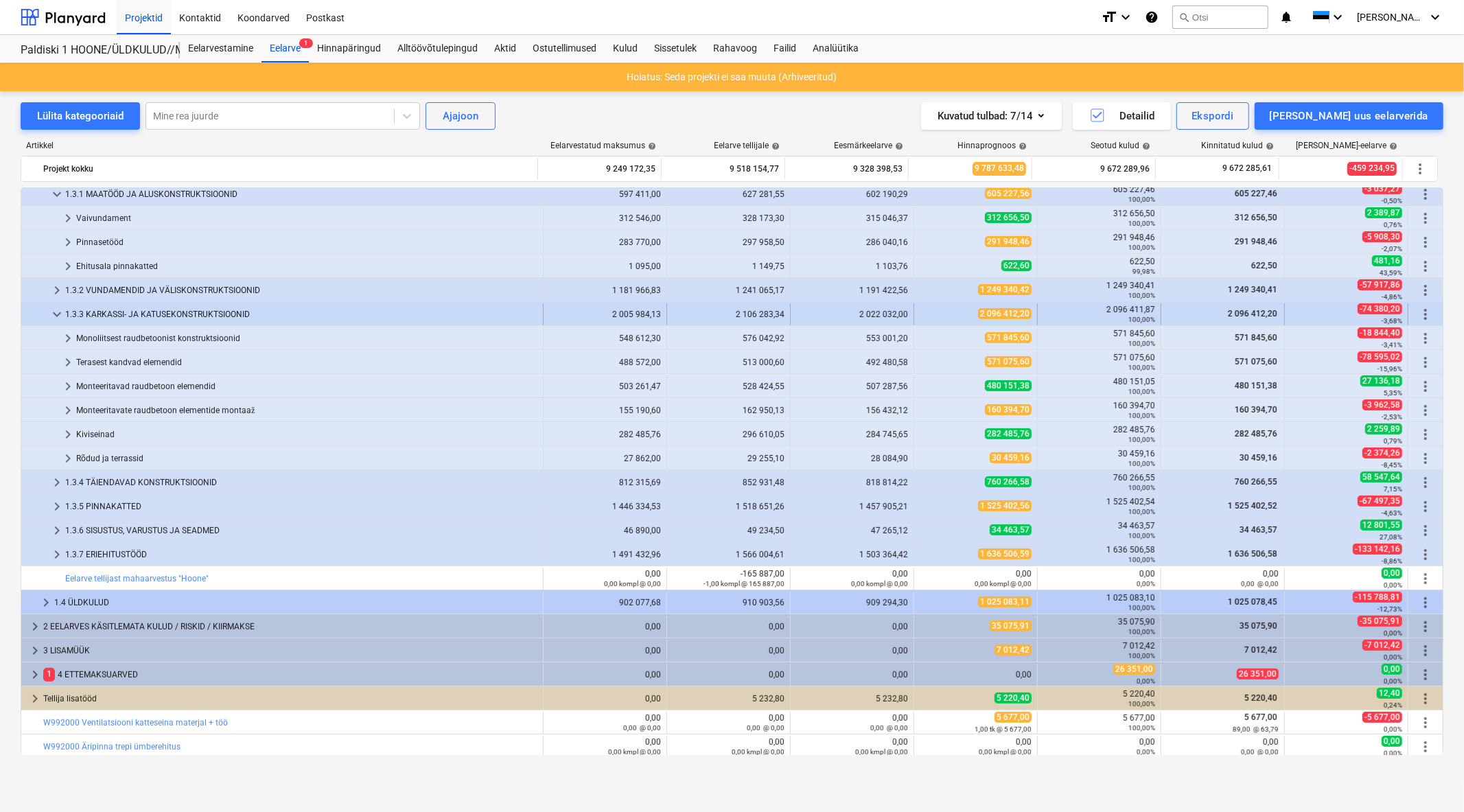
click at [60, 310] on span "keyboard_arrow_down" at bounding box center [57, 314] width 16 height 16
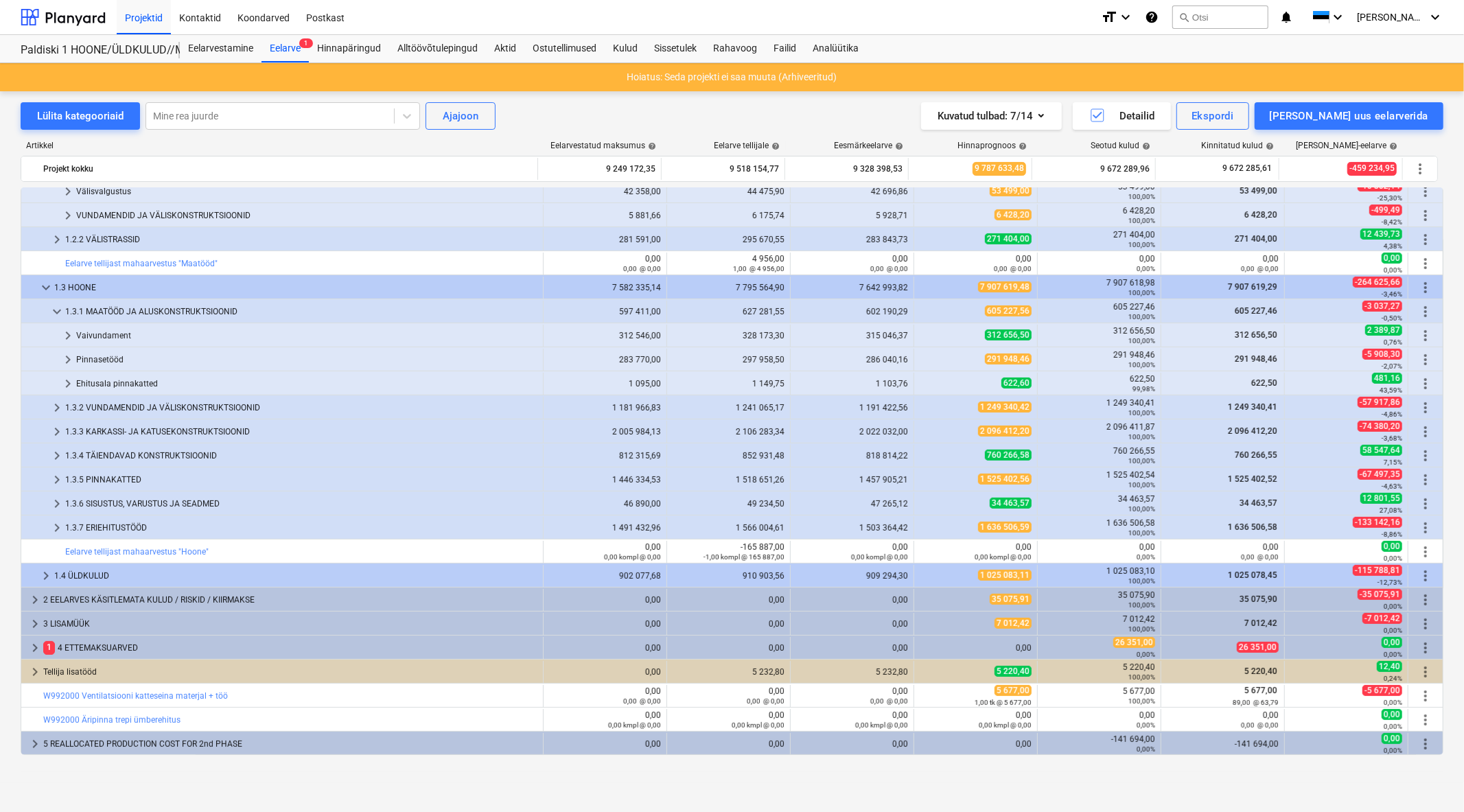
scroll to position [297, 0]
click at [56, 310] on span "keyboard_arrow_down" at bounding box center [57, 312] width 16 height 16
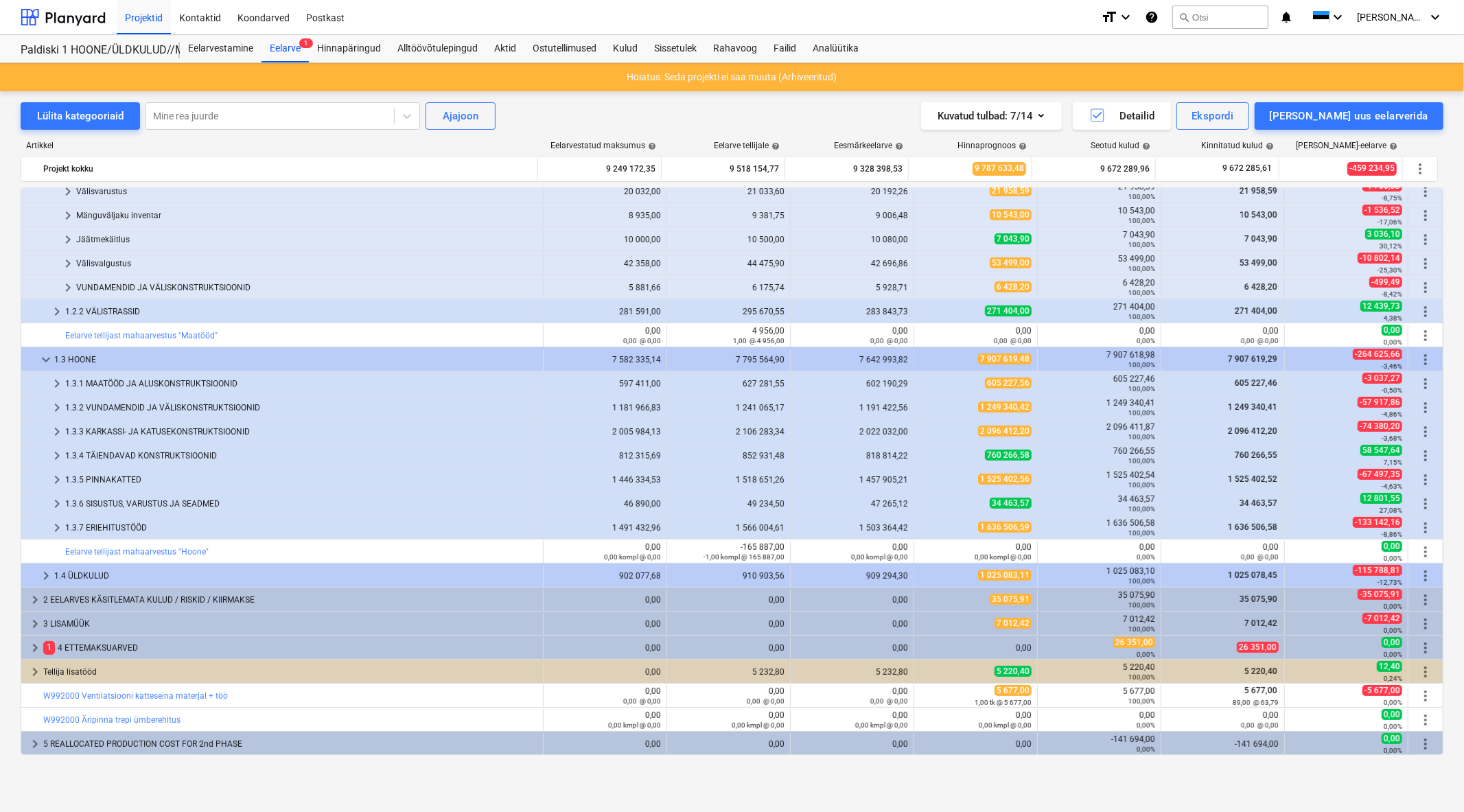
click at [56, 310] on span "keyboard_arrow_right" at bounding box center [57, 312] width 16 height 16
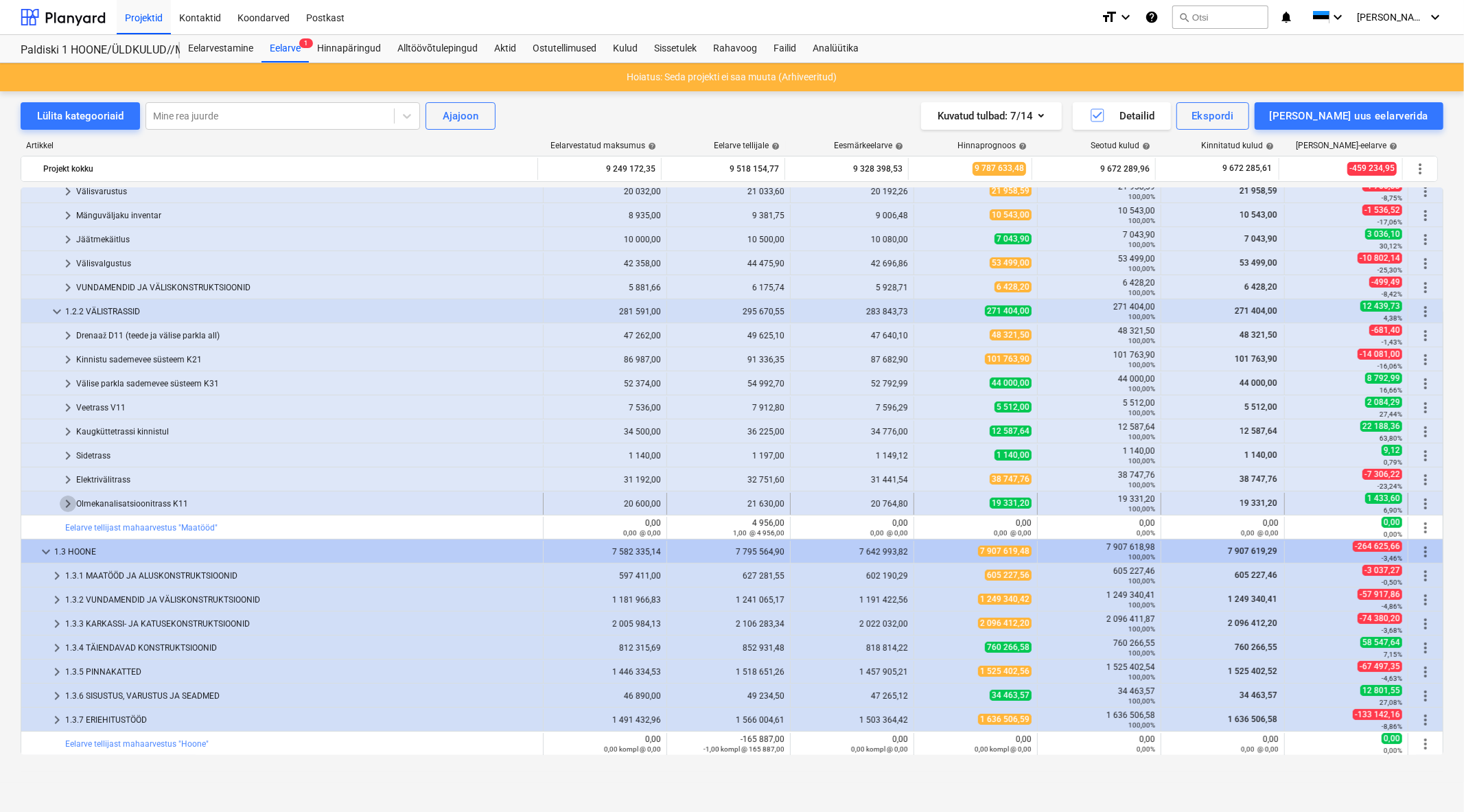
click at [66, 502] on span "keyboard_arrow_right" at bounding box center [68, 504] width 16 height 16
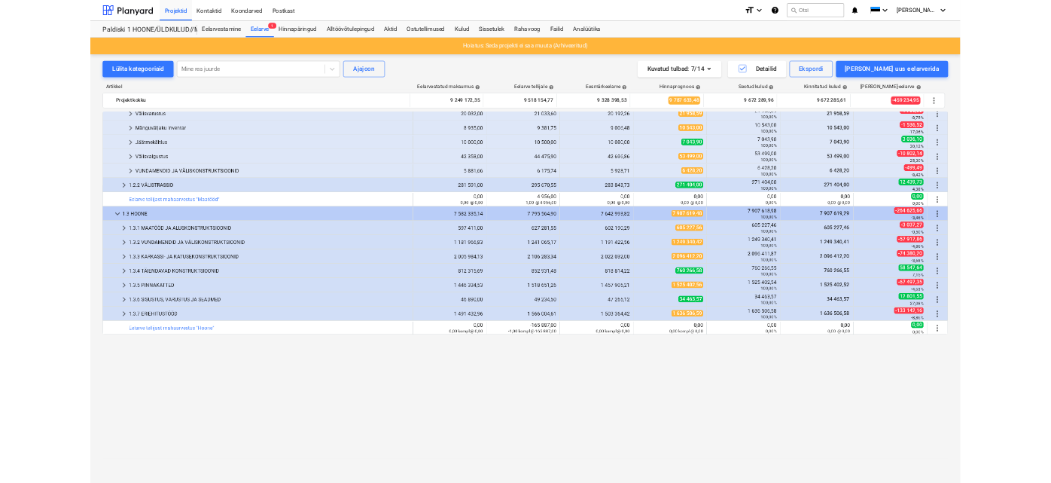
scroll to position [0, 0]
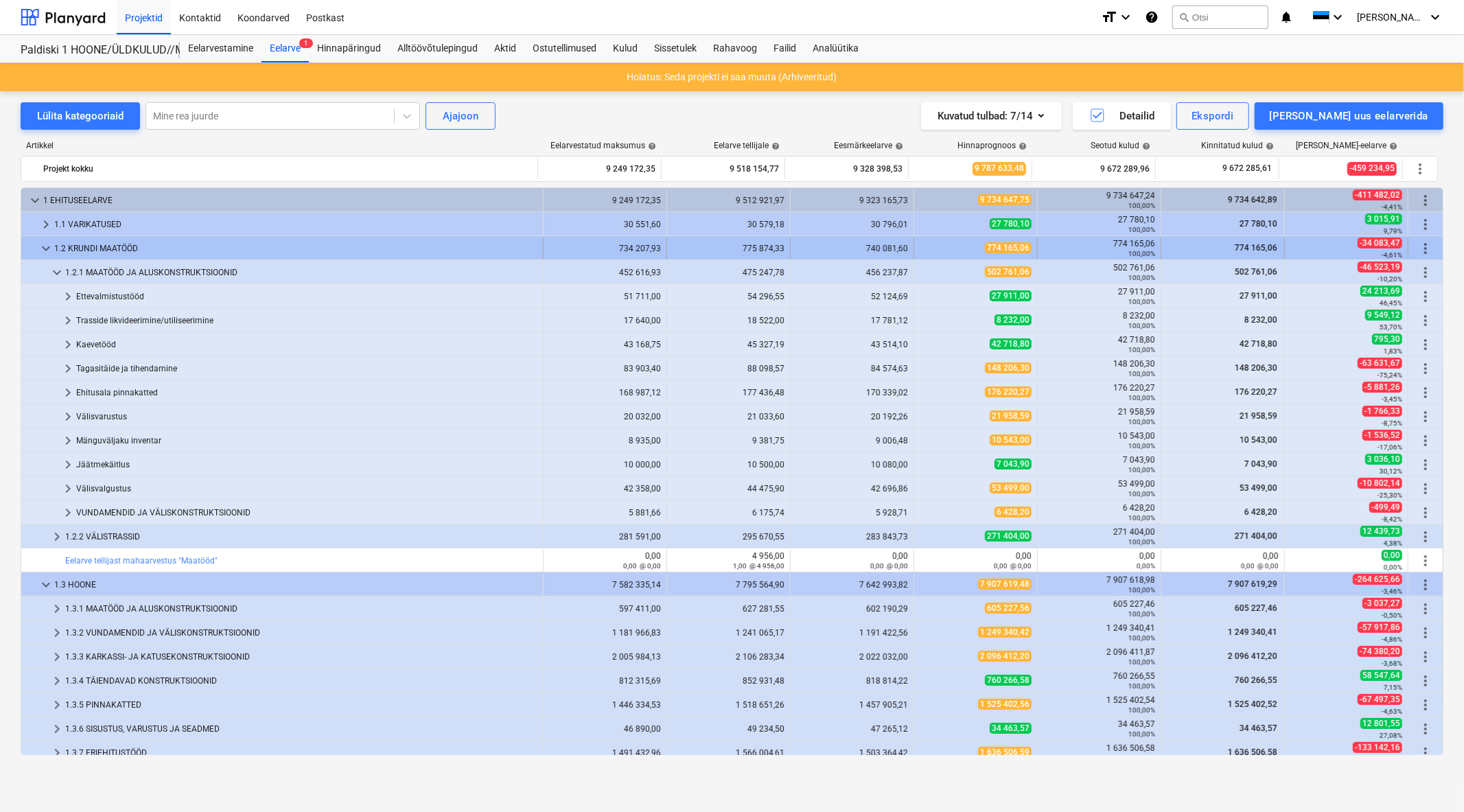
click at [46, 248] on span "keyboard_arrow_down" at bounding box center [46, 249] width 16 height 16
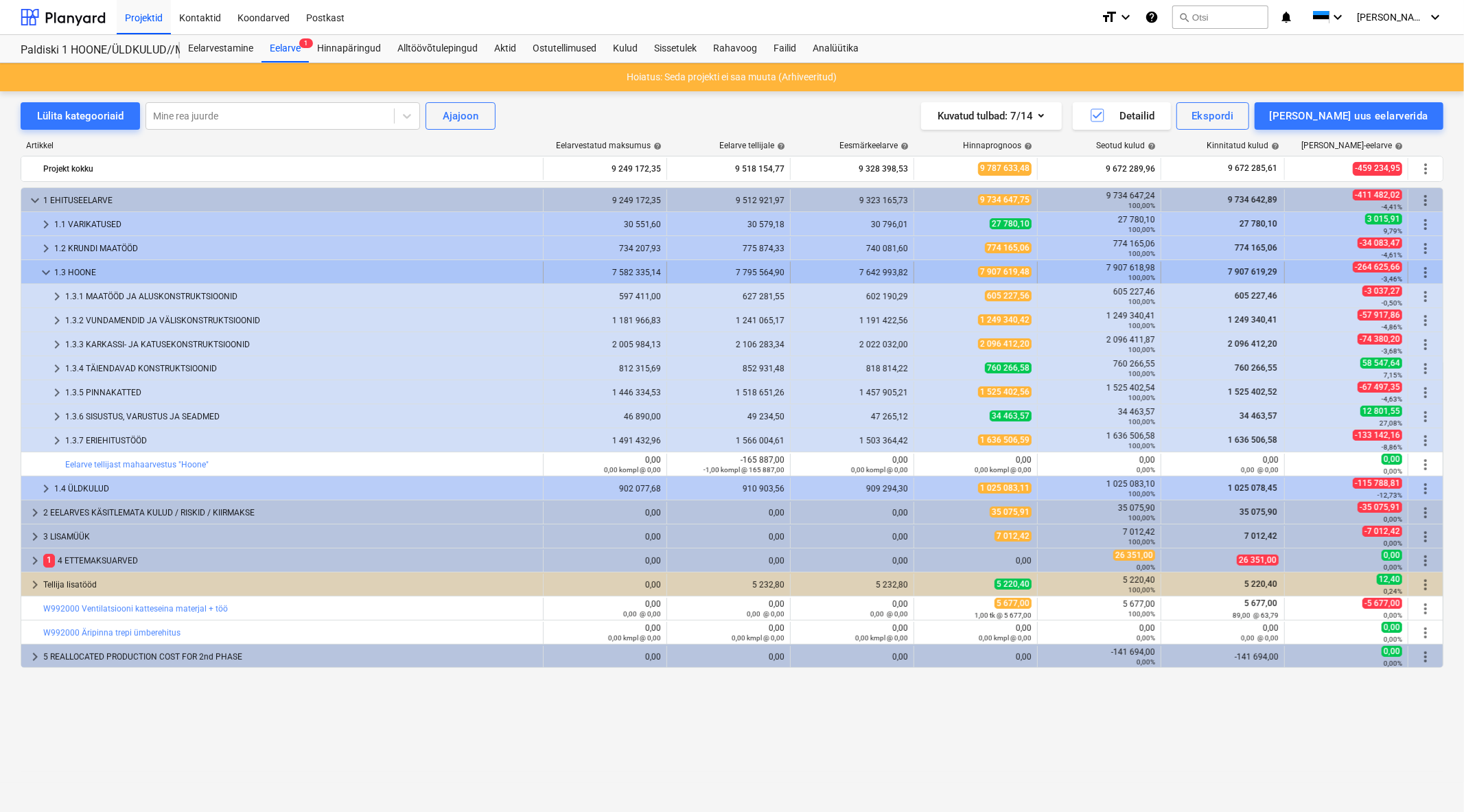
click at [43, 278] on span "keyboard_arrow_down" at bounding box center [46, 272] width 16 height 16
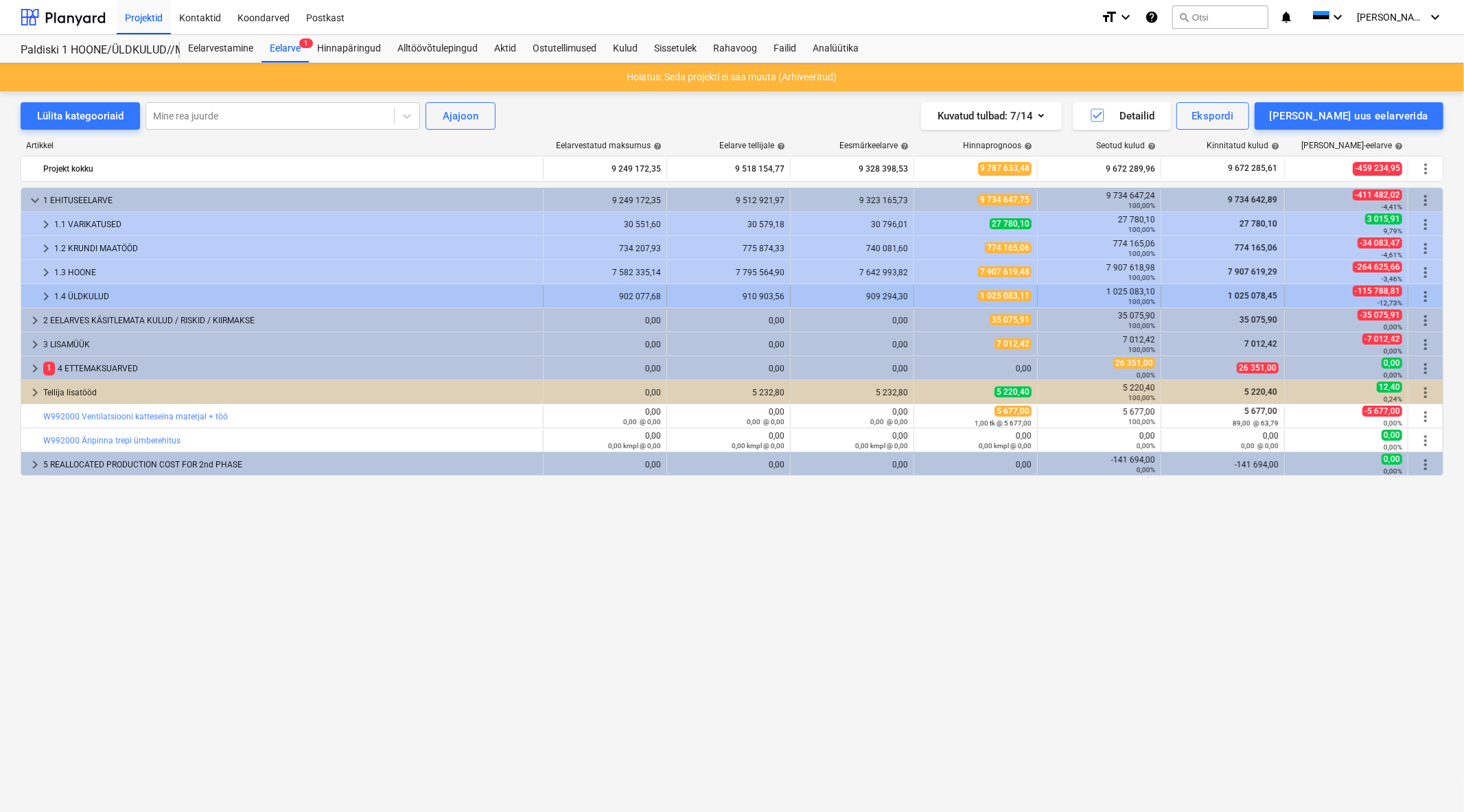
click at [37, 298] on span "keyboard_arrow_right" at bounding box center [46, 296] width 16 height 16
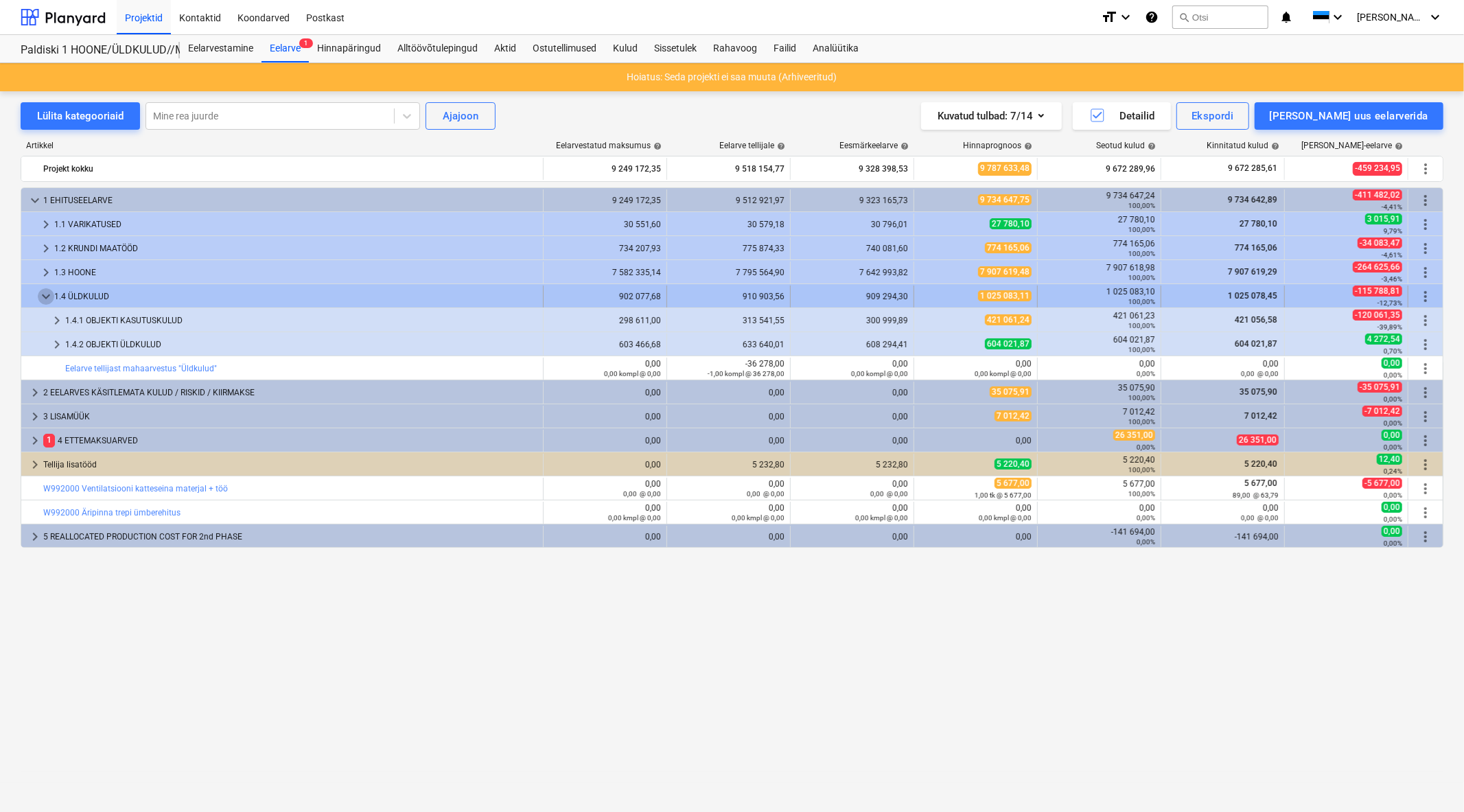
click at [41, 297] on span "keyboard_arrow_down" at bounding box center [46, 296] width 16 height 16
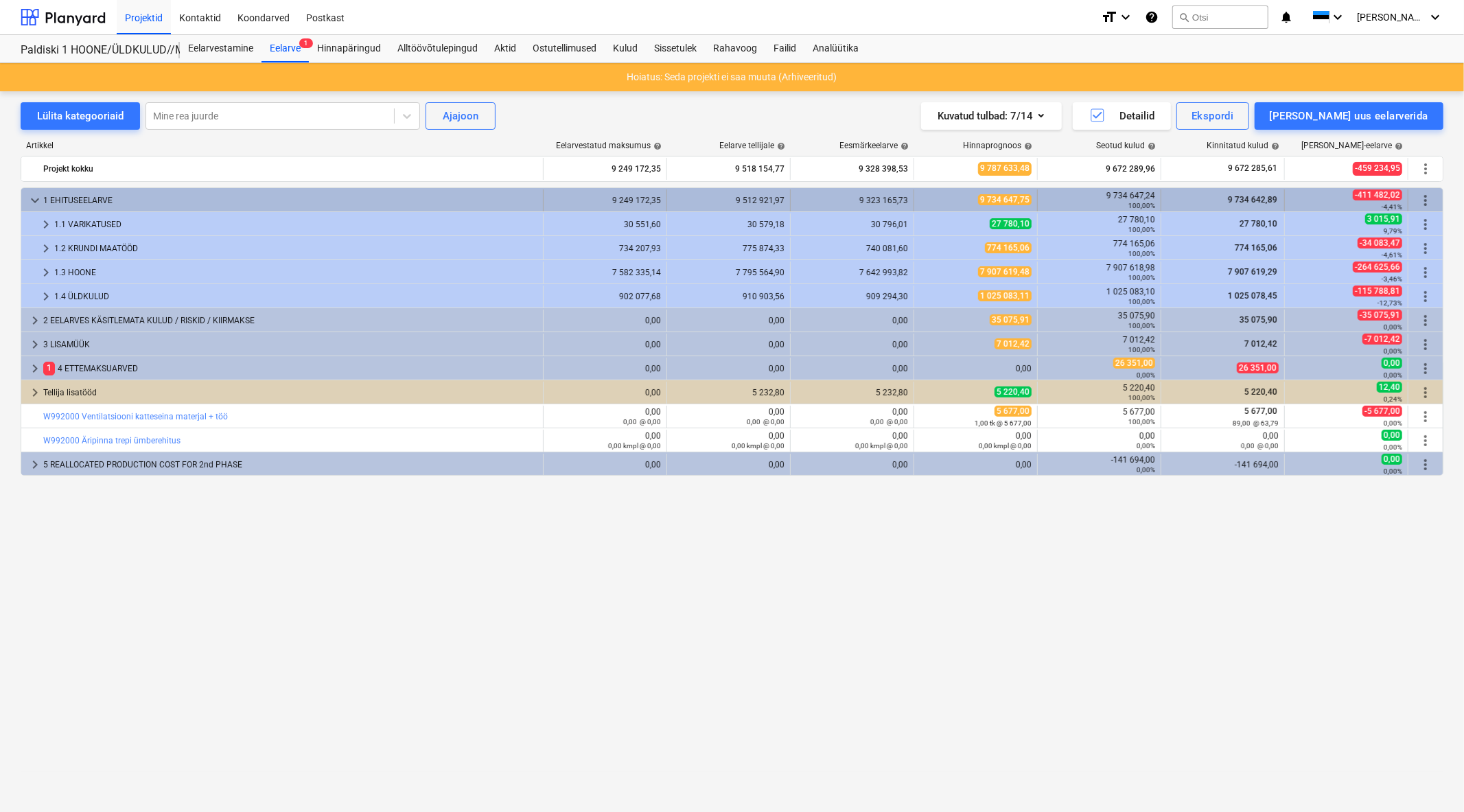
click at [31, 201] on span "keyboard_arrow_down" at bounding box center [35, 200] width 16 height 16
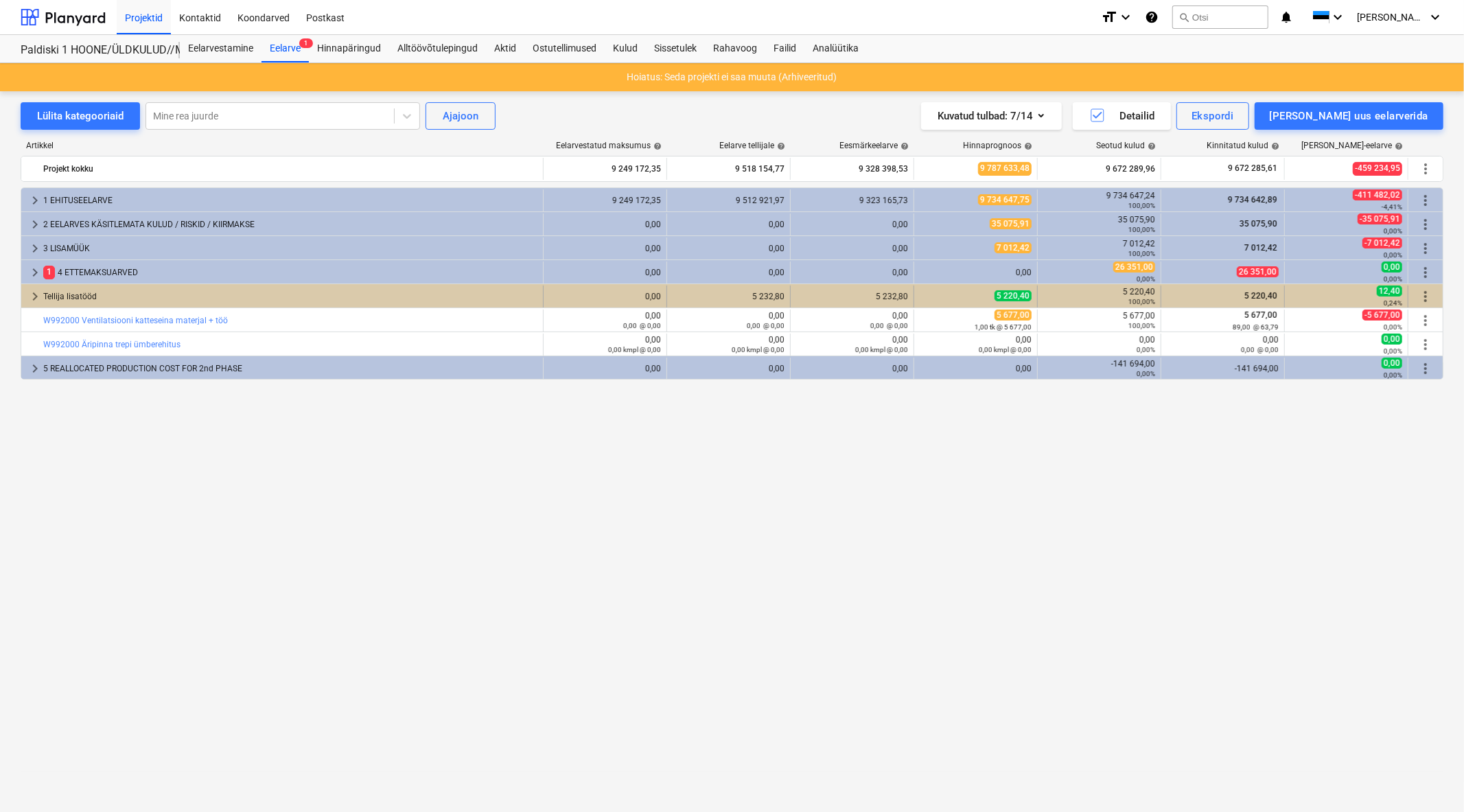
click at [32, 293] on span "keyboard_arrow_right" at bounding box center [35, 296] width 16 height 16
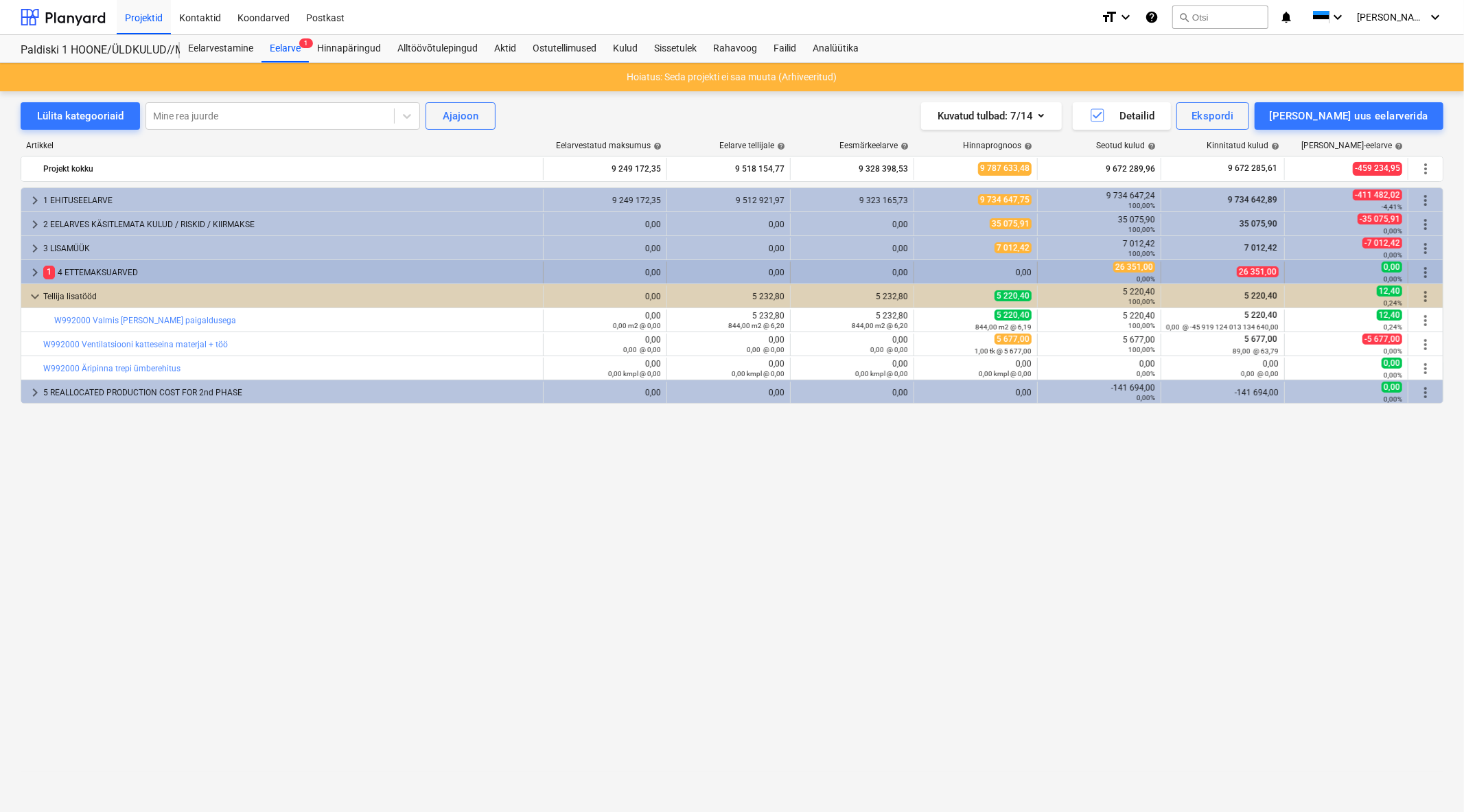
click at [35, 283] on div "keyboard_arrow_right" at bounding box center [35, 272] width 16 height 22
